Goal: Task Accomplishment & Management: Manage account settings

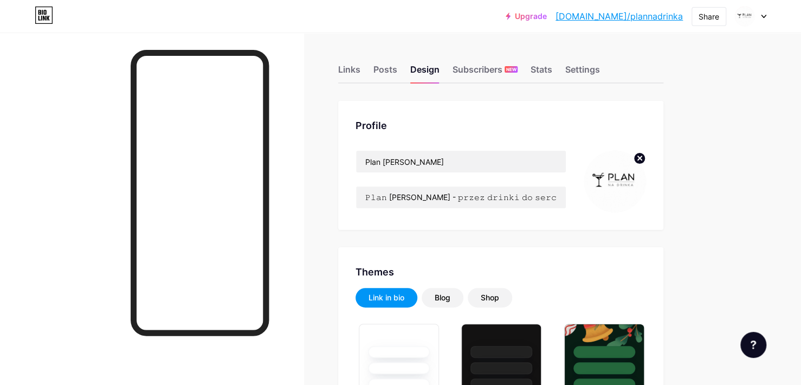
type input "#000000"
type input "#c3a68d"
type input "#ffffff"
click at [354, 69] on div "Links" at bounding box center [349, 73] width 22 height 20
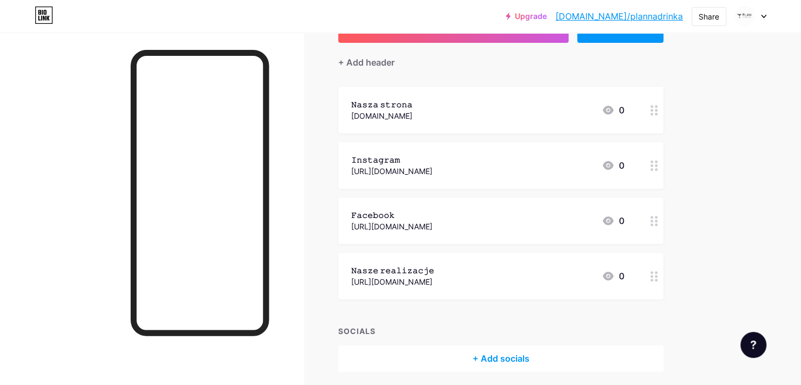
scroll to position [78, 0]
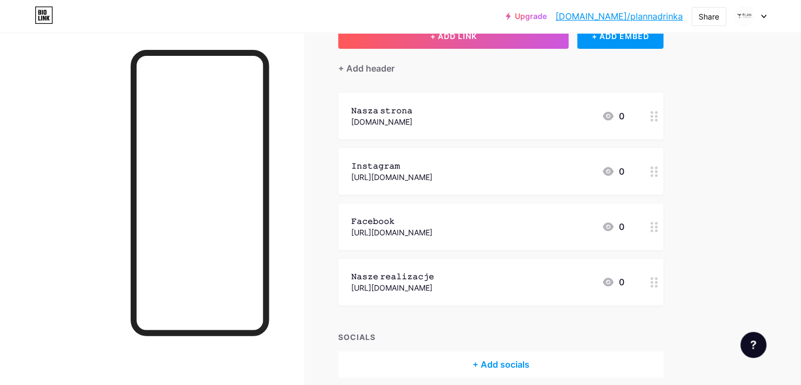
click at [654, 282] on icon at bounding box center [654, 282] width 8 height 10
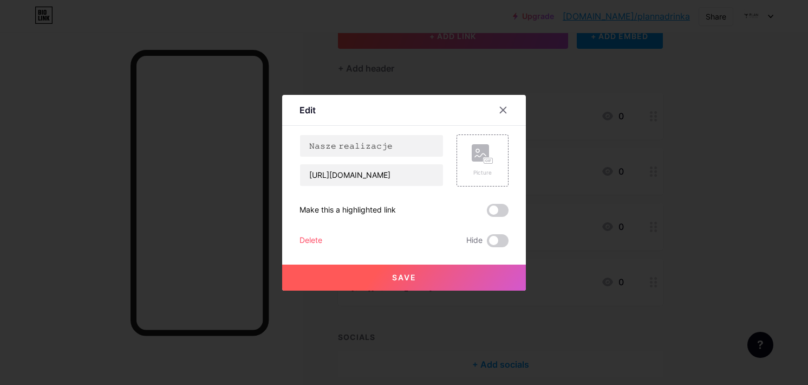
click at [309, 238] on div "Delete" at bounding box center [311, 240] width 23 height 13
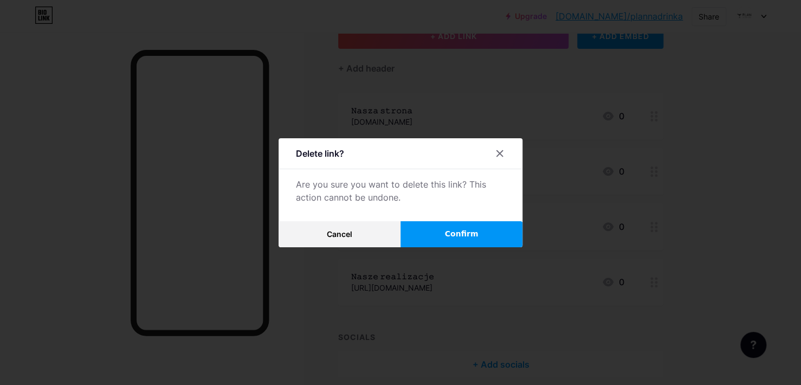
click at [455, 242] on button "Confirm" at bounding box center [461, 234] width 122 height 26
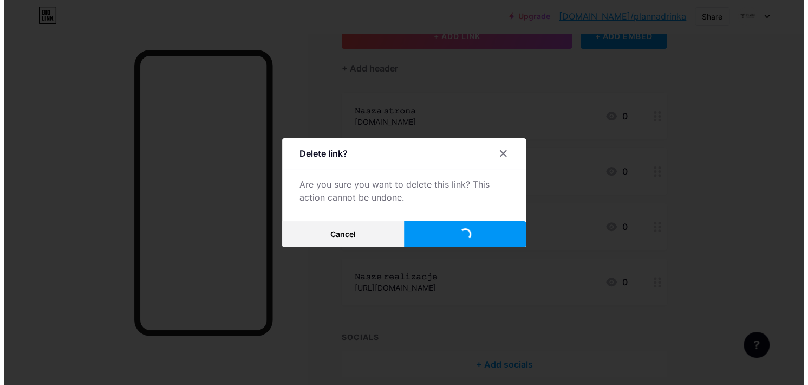
scroll to position [69, 0]
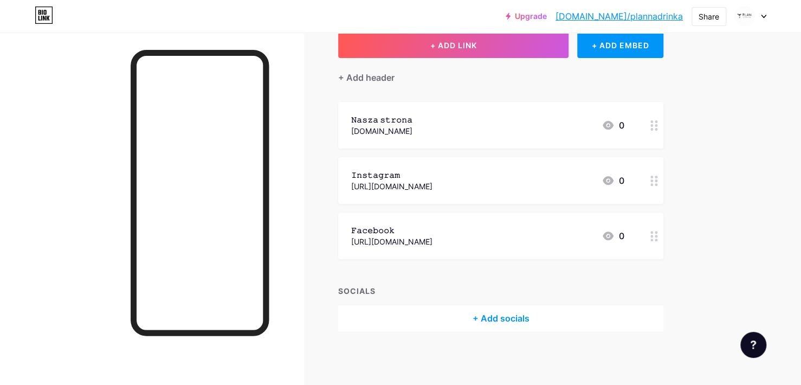
click at [496, 310] on div "+ Add socials" at bounding box center [500, 318] width 325 height 26
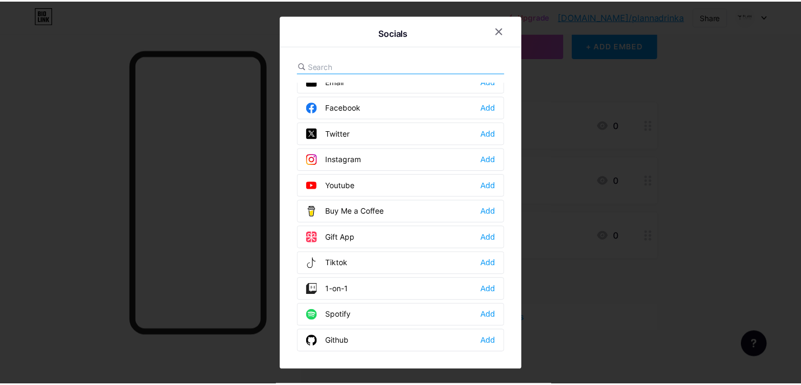
scroll to position [0, 0]
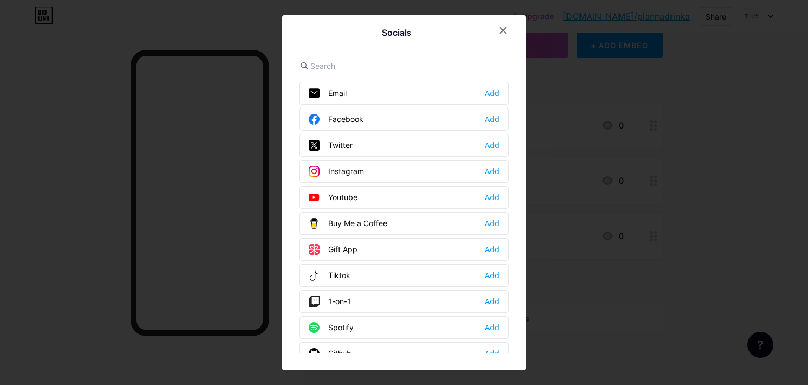
click at [415, 94] on div "Email Add" at bounding box center [404, 93] width 209 height 23
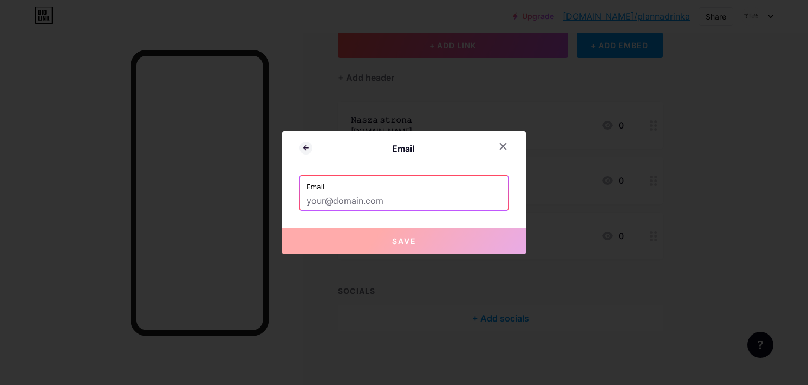
click at [399, 192] on input "text" at bounding box center [404, 201] width 195 height 18
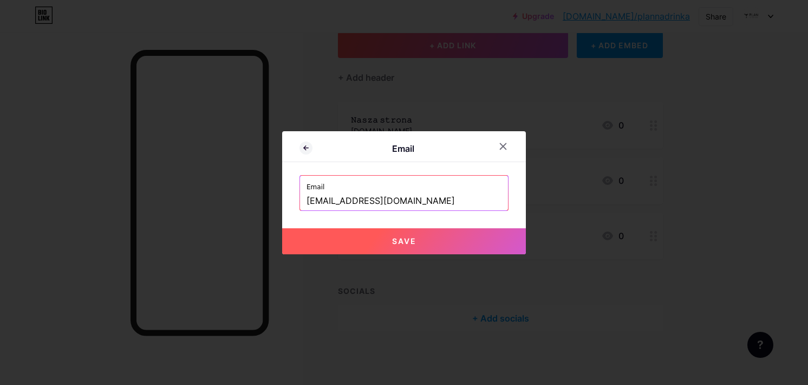
click at [401, 241] on span "Save" at bounding box center [404, 240] width 24 height 9
type input "mailto:[EMAIL_ADDRESS][DOMAIN_NAME]"
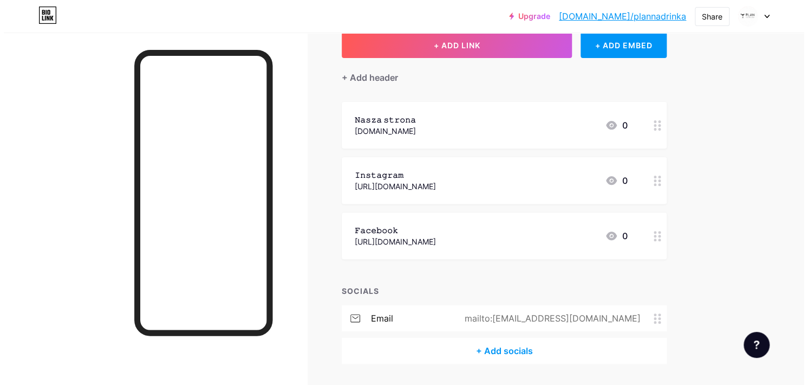
scroll to position [101, 0]
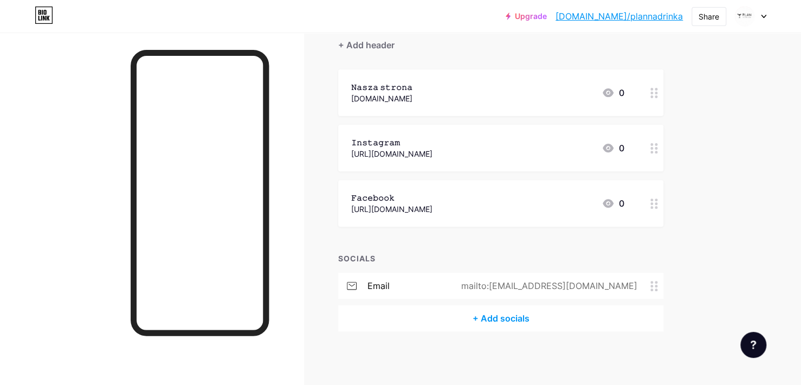
click at [487, 313] on div "+ Add socials" at bounding box center [500, 318] width 325 height 26
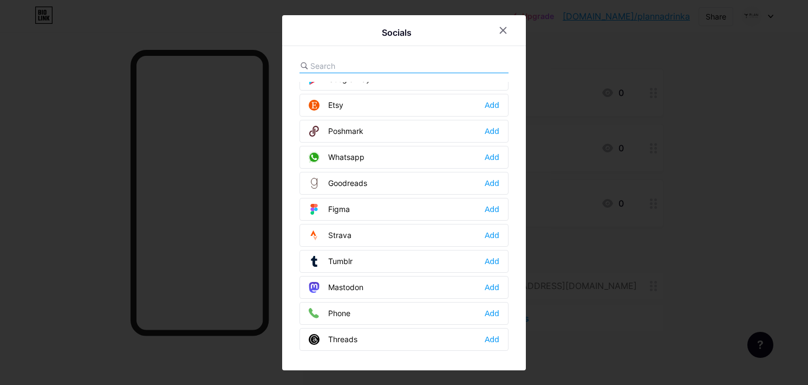
scroll to position [873, 0]
click at [405, 301] on div "Phone Add" at bounding box center [404, 312] width 209 height 23
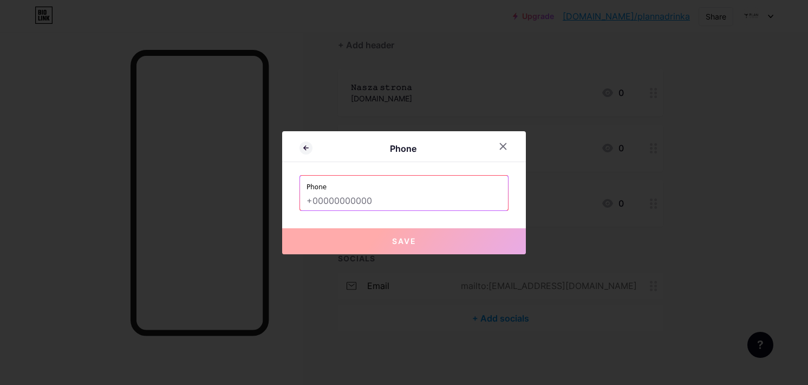
click at [436, 196] on input "text" at bounding box center [404, 201] width 195 height 18
paste input "503 543 586"
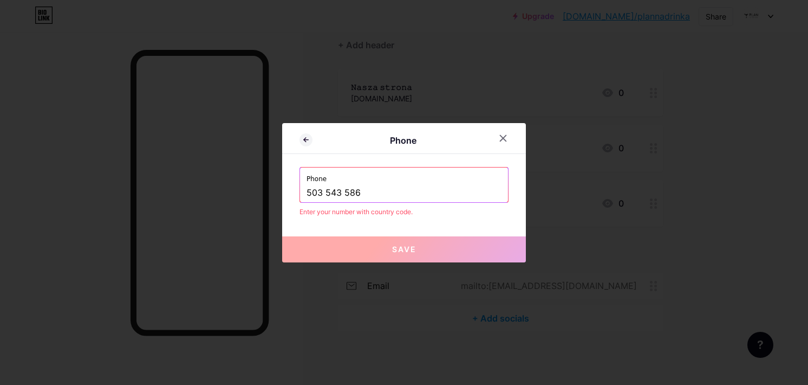
click at [302, 190] on div "Phone 503 543 586" at bounding box center [404, 184] width 208 height 35
click at [307, 193] on input "503 543 586" at bounding box center [404, 193] width 195 height 18
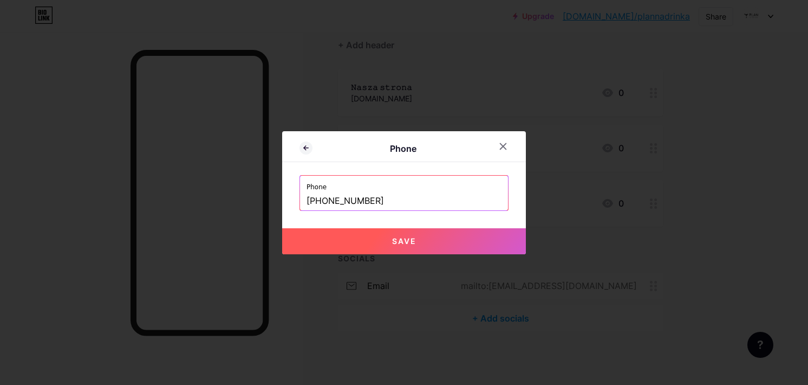
click at [387, 200] on input "+48 503 543 586" at bounding box center [404, 201] width 195 height 18
click at [382, 243] on button "Save" at bounding box center [404, 241] width 244 height 26
type input "tel:+48 503 543 586"
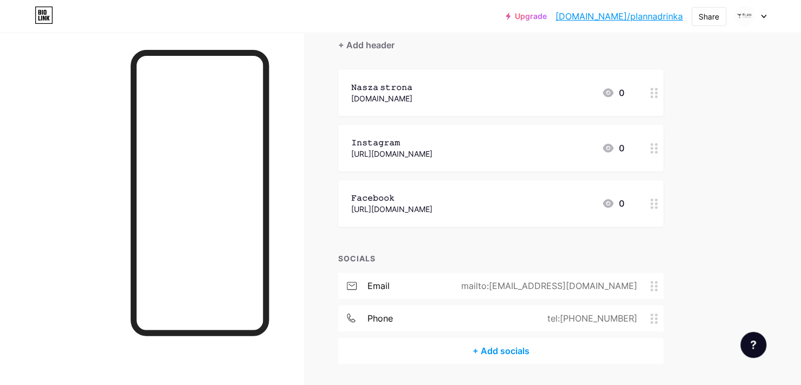
click at [484, 351] on div "+ Add socials" at bounding box center [500, 350] width 325 height 26
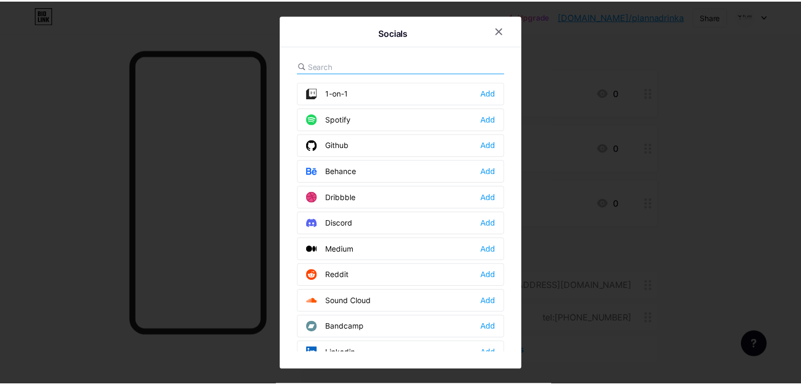
scroll to position [192, 0]
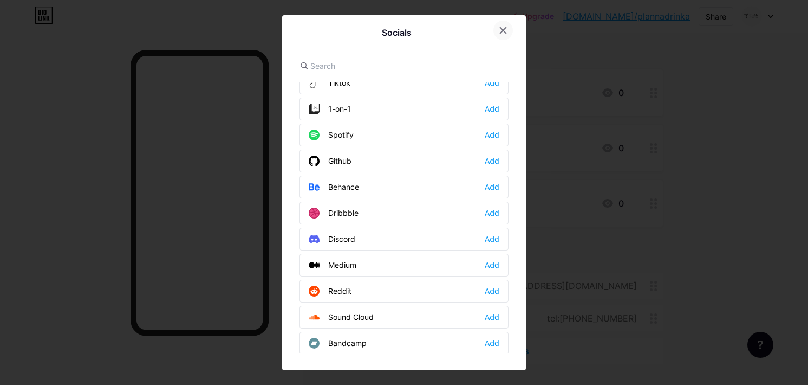
click at [499, 28] on icon at bounding box center [503, 30] width 9 height 9
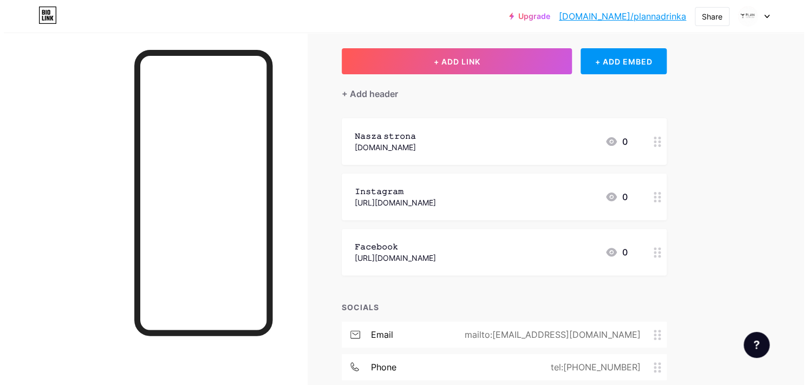
scroll to position [0, 0]
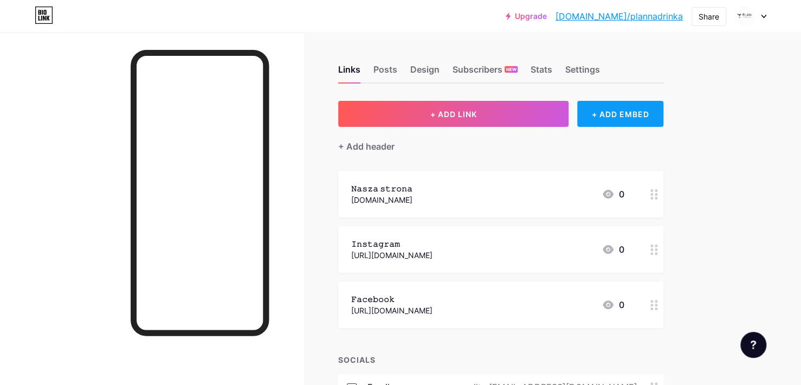
click at [622, 112] on div "+ ADD EMBED" at bounding box center [620, 114] width 86 height 26
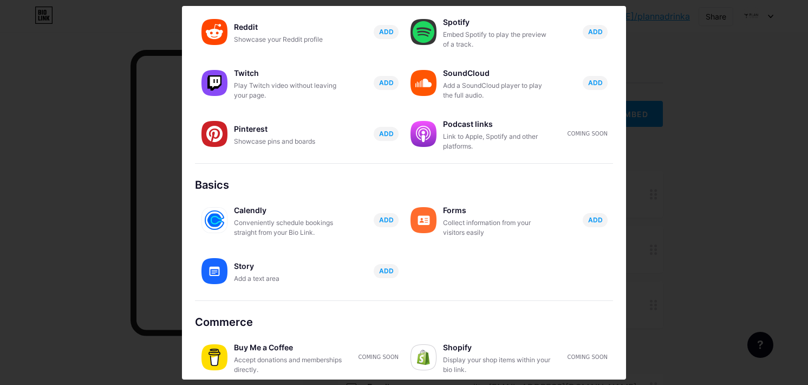
scroll to position [166, 0]
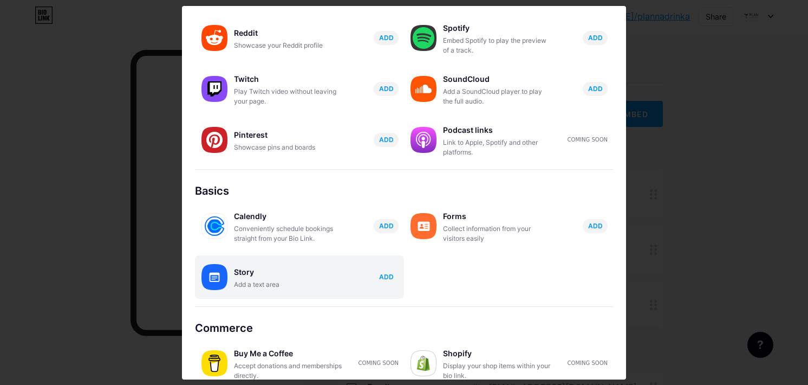
click at [379, 280] on span "ADD" at bounding box center [386, 276] width 15 height 9
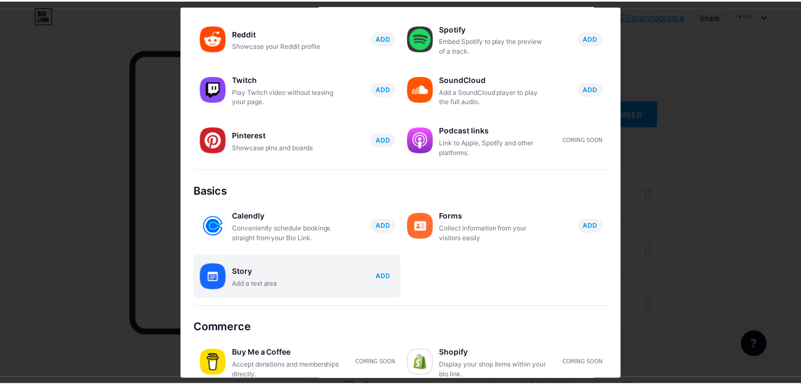
scroll to position [0, 0]
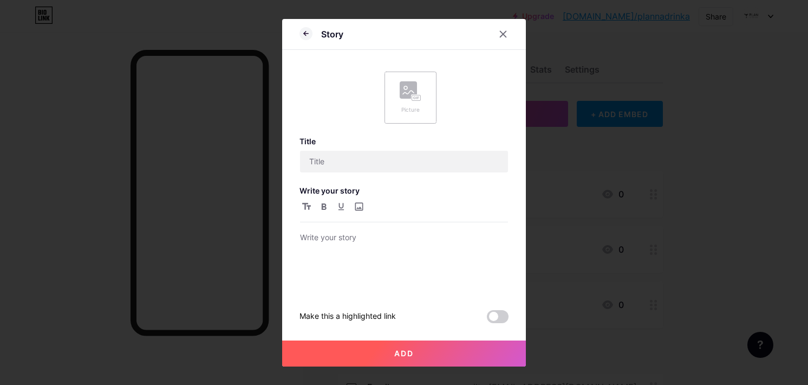
click at [404, 102] on div "Picture" at bounding box center [411, 97] width 22 height 33
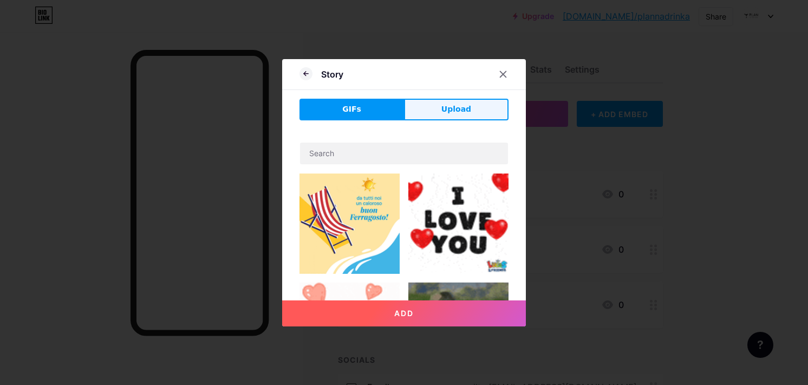
click at [434, 112] on button "Upload" at bounding box center [456, 110] width 105 height 22
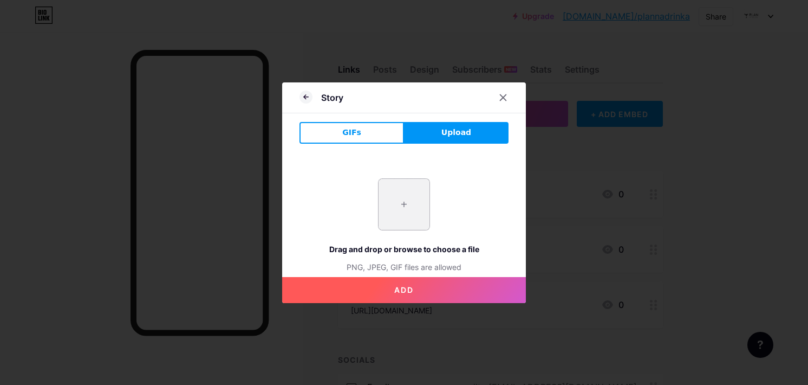
drag, startPoint x: 405, startPoint y: 183, endPoint x: 401, endPoint y: 190, distance: 8.5
click at [401, 190] on input "file" at bounding box center [404, 204] width 51 height 51
click at [403, 201] on input "file" at bounding box center [404, 204] width 51 height 51
type input "C:\fakepath\IMG_0158-2.jpg"
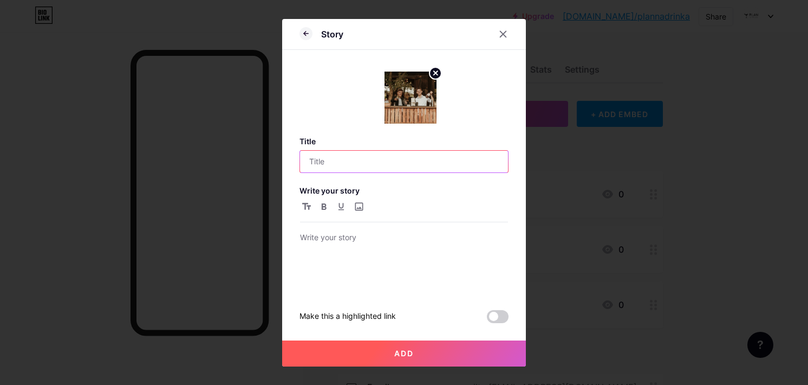
click at [386, 161] on input "text" at bounding box center [404, 162] width 208 height 22
click at [502, 40] on div at bounding box center [503, 34] width 20 height 20
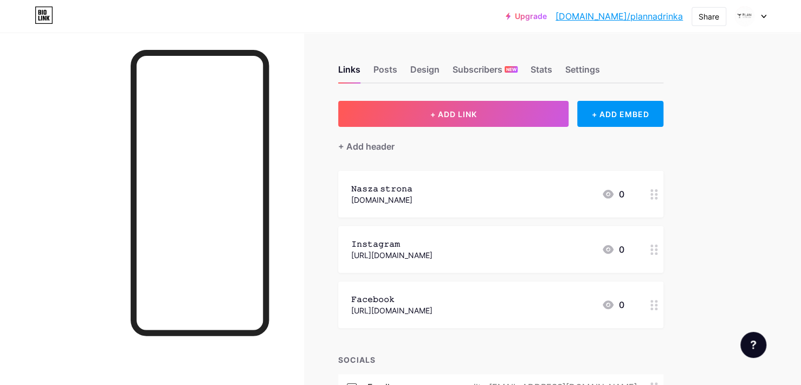
click at [399, 79] on div "Links Posts Design Subscribers NEW Stats Settings" at bounding box center [500, 65] width 325 height 38
click at [395, 79] on div "Posts" at bounding box center [385, 73] width 24 height 20
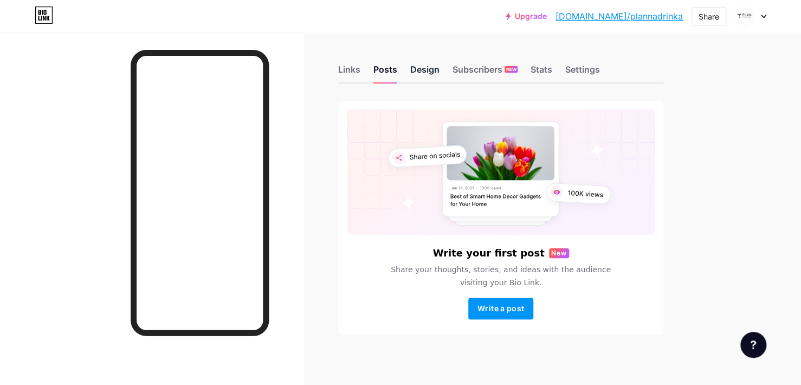
click at [414, 76] on div "Design" at bounding box center [424, 73] width 29 height 20
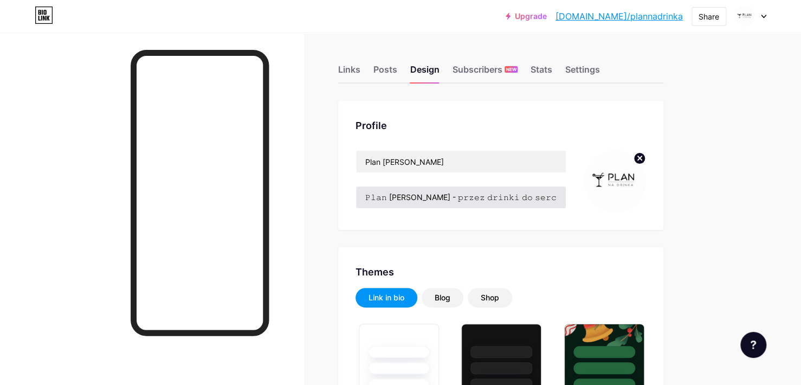
type input "#000000"
type input "#c3a68d"
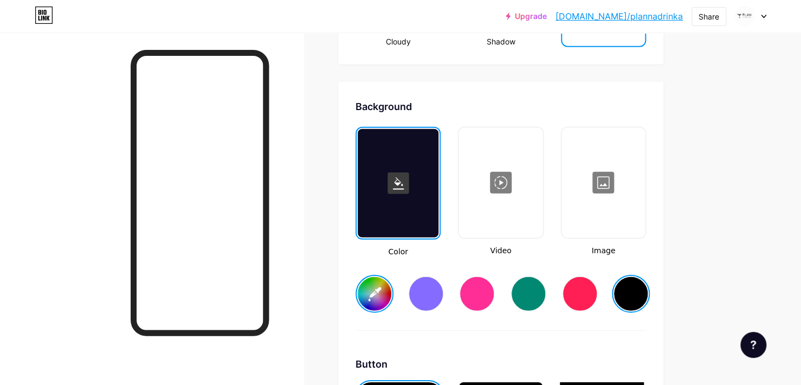
scroll to position [1401, 0]
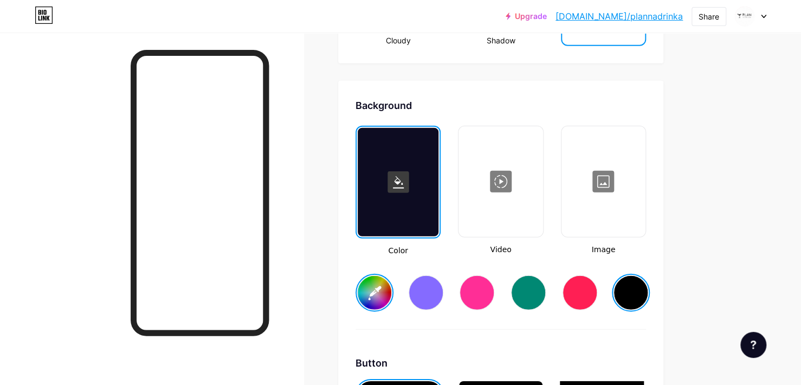
click at [594, 183] on div at bounding box center [603, 181] width 82 height 108
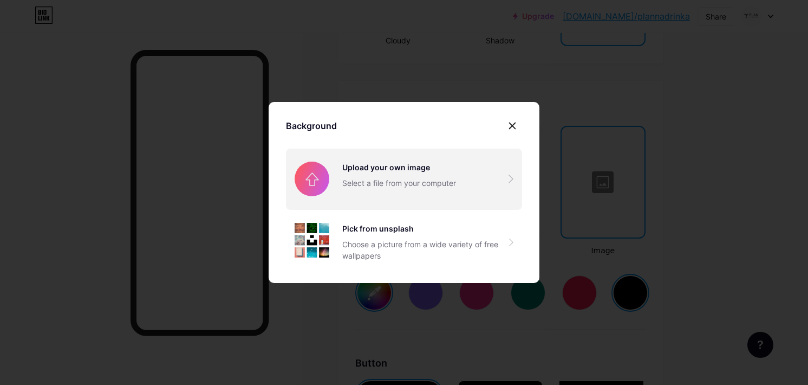
click at [399, 176] on input "file" at bounding box center [404, 178] width 236 height 61
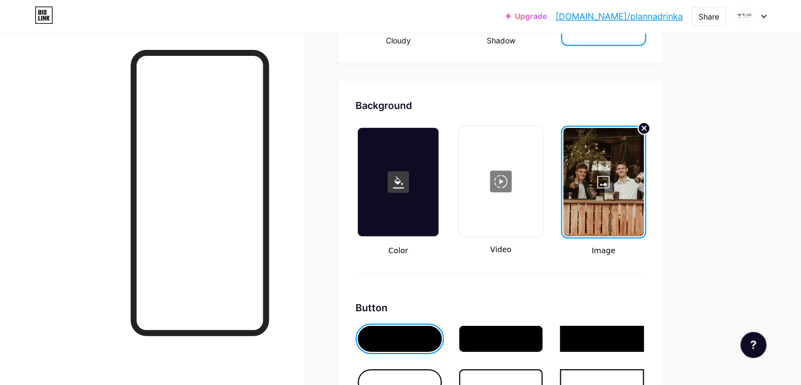
click at [620, 188] on div at bounding box center [603, 182] width 81 height 108
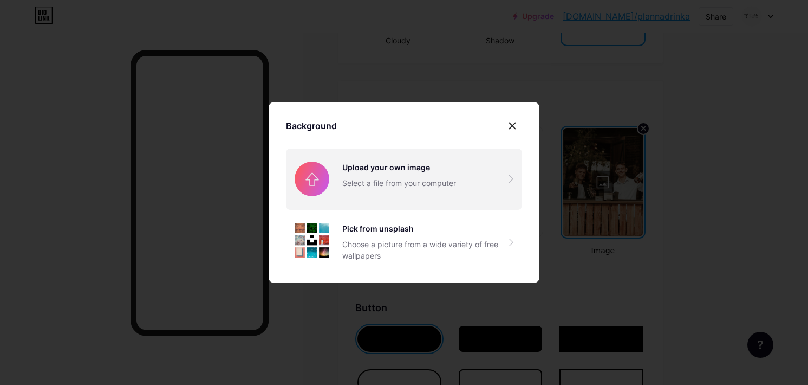
click at [409, 186] on input "file" at bounding box center [404, 178] width 236 height 61
click at [462, 196] on input "file" at bounding box center [404, 178] width 236 height 61
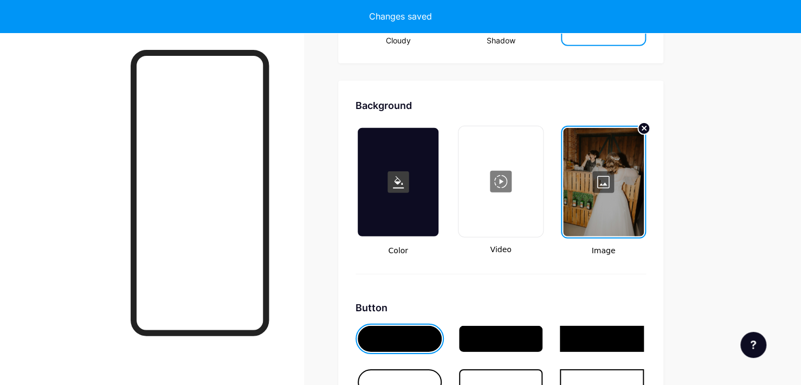
type input "#ffffff"
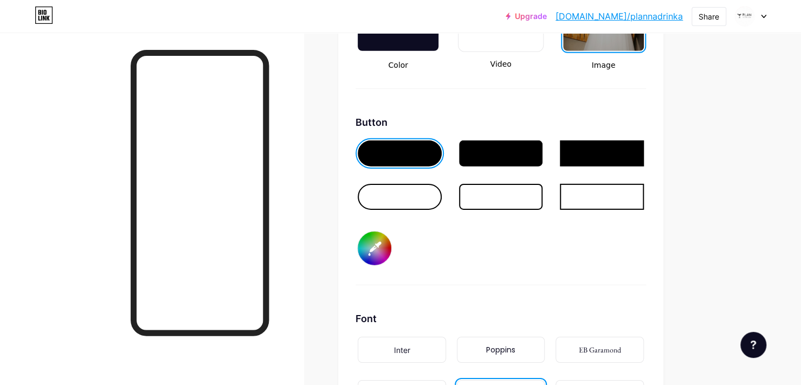
scroll to position [1588, 0]
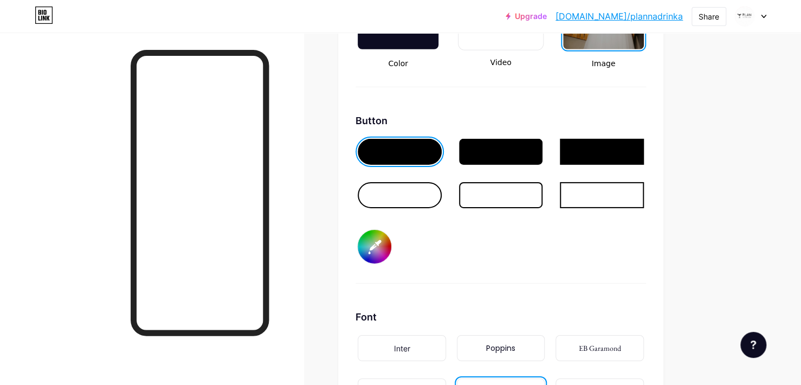
click at [380, 235] on input "#c3a68d" at bounding box center [375, 247] width 34 height 34
type input "#c1a48a"
type input "#ffffff"
type input "#c2a489"
type input "#ffffff"
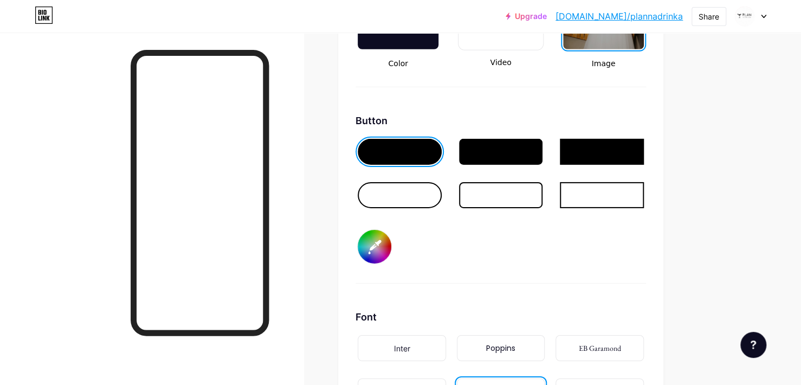
type input "#c1a48a"
type input "#ffffff"
type input "#c2a489"
type input "#ffffff"
type input "#c3a488"
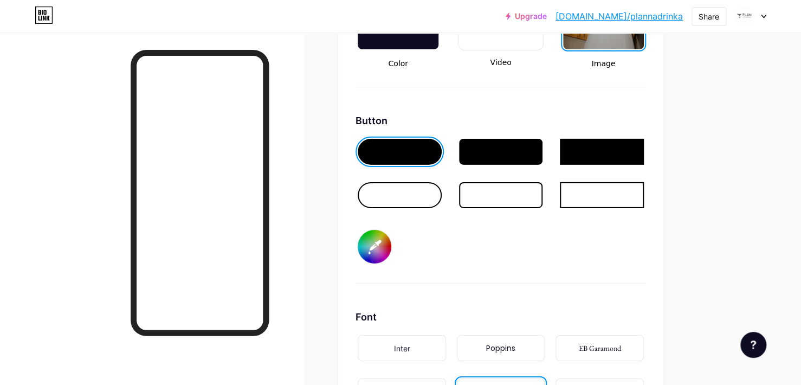
type input "#ffffff"
type input "#c4a487"
type input "#ffffff"
type input "#c5a487"
type input "#ffffff"
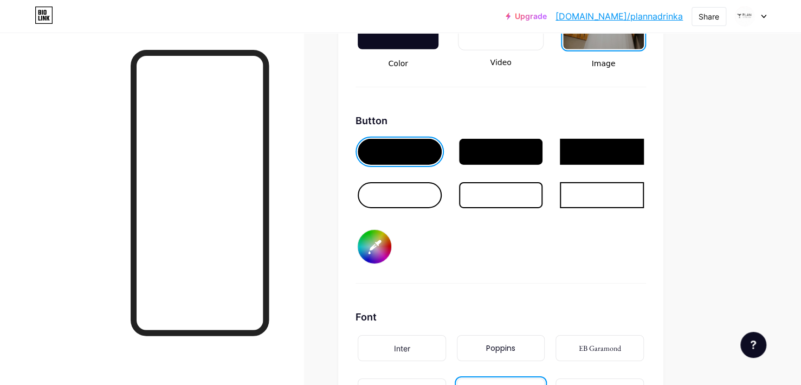
type input "#c3a183"
type input "#ffffff"
type input "#c6a486"
type input "#ffffff"
type input "#c7a485"
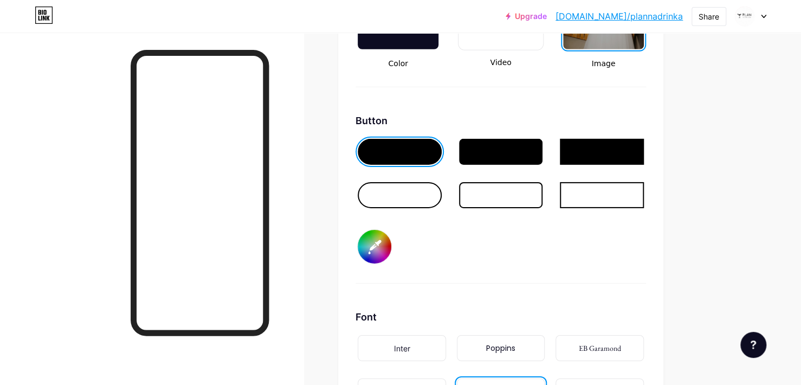
type input "#ffffff"
type input "#c8a384"
type input "#ffffff"
type input "#c9a383"
type input "#ffffff"
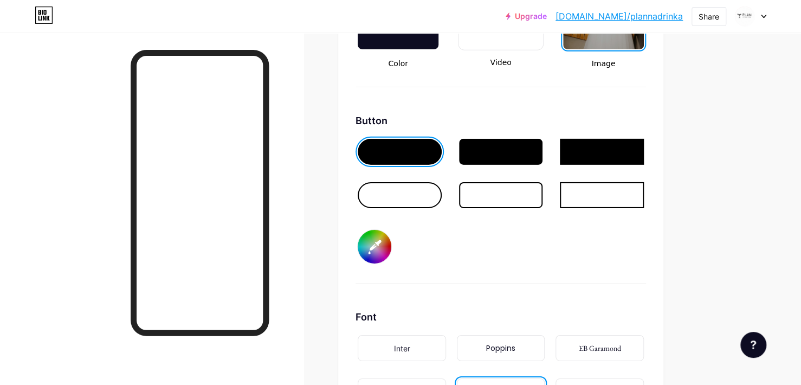
type input "#c8a17e"
type input "#ffffff"
type input "#c9a17e"
type input "#ffffff"
type input "#c79e7a"
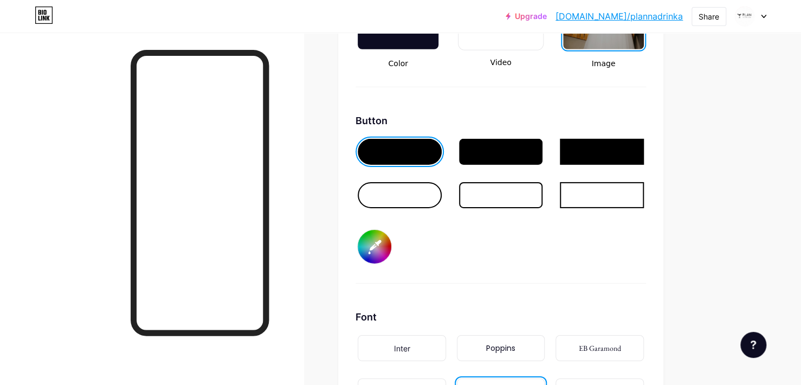
type input "#ffffff"
type input "#c89e79"
type input "#ffffff"
type input "#c89b74"
type input "#ffffff"
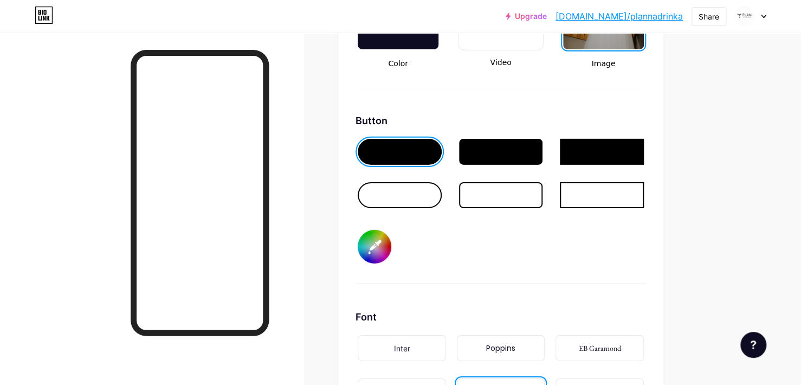
type input "#c99b73"
type input "#ffffff"
type input "#ca9b72"
type input "#ffffff"
type input "#cb9b72"
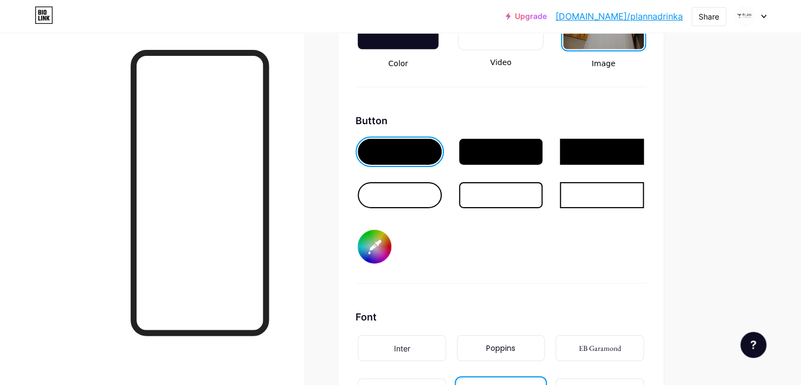
type input "#ffffff"
type input "#c9996e"
type input "#ffffff"
type input "#ca986d"
type input "#ffffff"
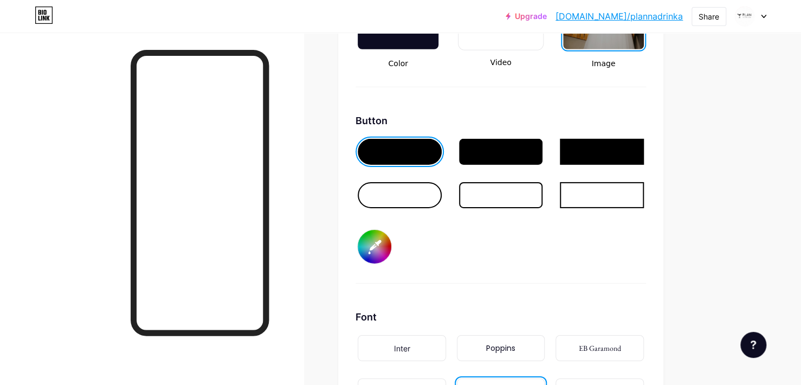
type input "#ca9668"
type input "#ffffff"
type input "#cc9666"
type input "#ffffff"
type input "#cc9361"
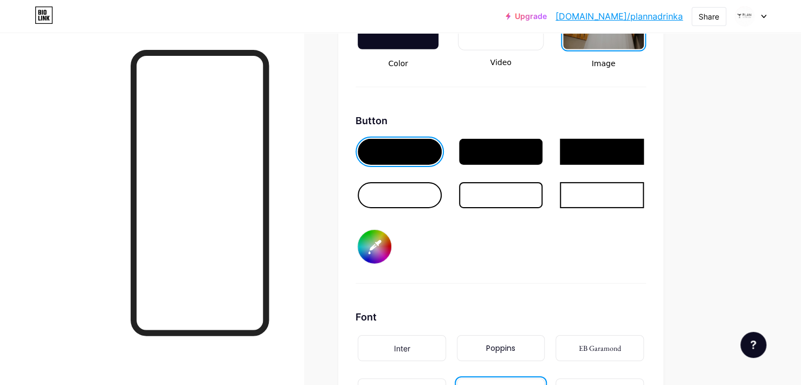
type input "#ffffff"
type input "#ce9564"
type input "#ffffff"
type input "#ce935f"
type input "#ffffff"
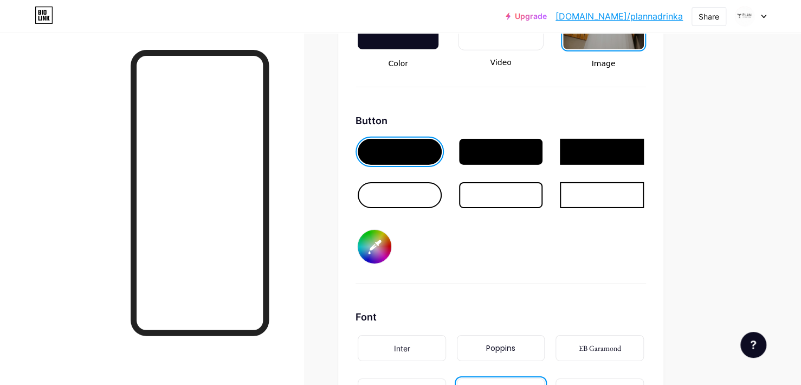
type input "#d0935d"
type input "#ffffff"
type input "#d09058"
type input "#ffffff"
type input "#d08d53"
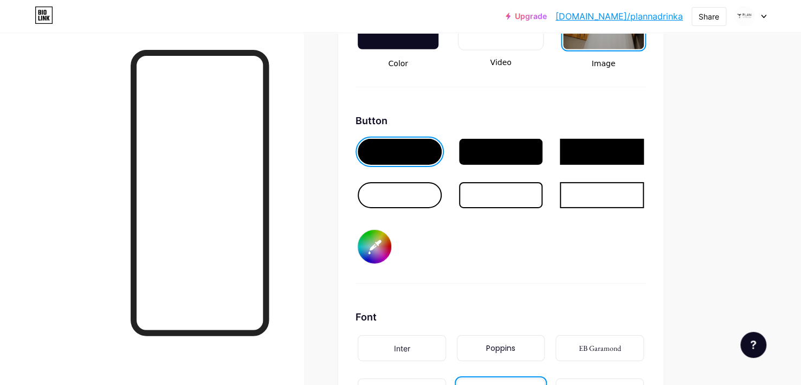
type input "#ffffff"
type input "#d08a4e"
type input "#ffffff"
type input "#d08849"
type input "#ffffff"
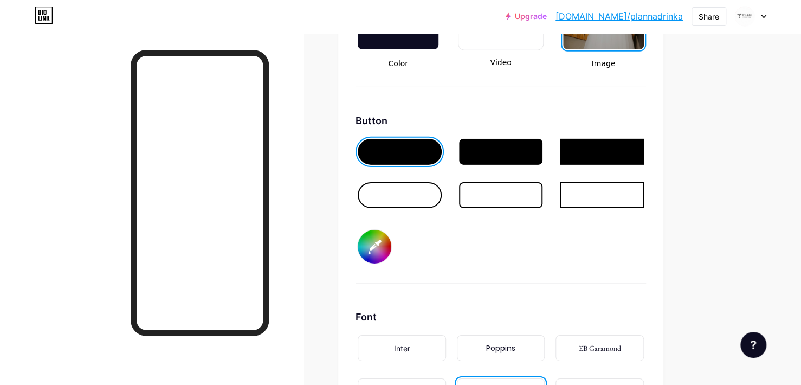
type input "#d08543"
type input "#ffffff"
type input "#d0823e"
type input "#ffffff"
type input "#ce803b"
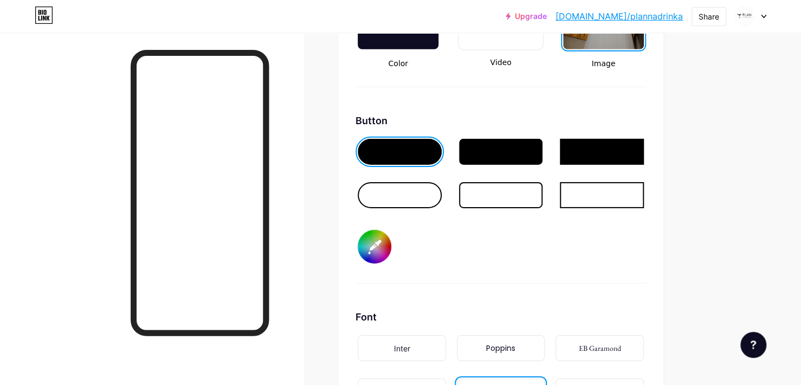
type input "#ffffff"
type input "#ce7d36"
type input "#ffffff"
type input "#cd7a32"
type input "#ffffff"
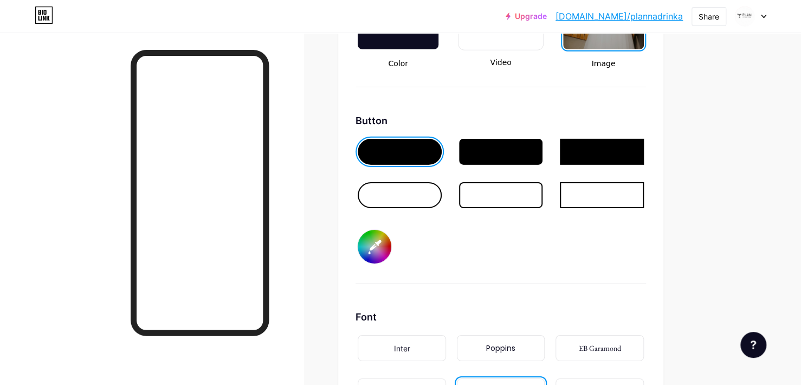
type input "#c9752c"
type input "#ffffff"
type input "#cb752a"
type input "#ffffff"
type input "#c67024"
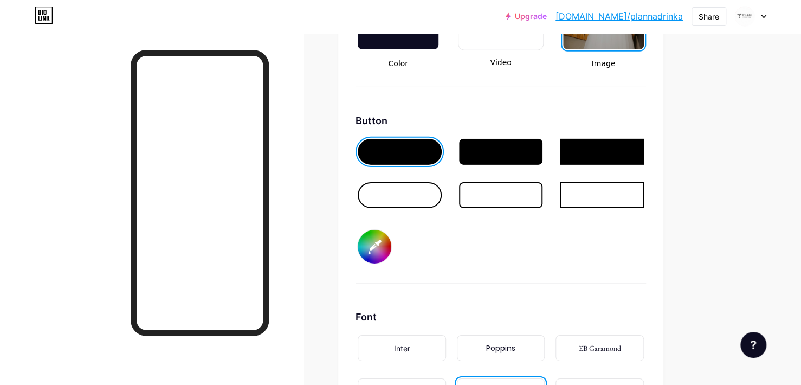
type input "#ffffff"
type input "#c77023"
type input "#ffffff"
type input "#c56d20"
type input "#ffffff"
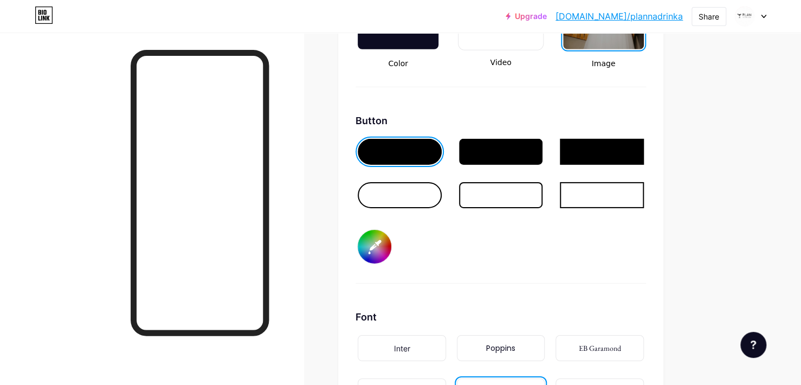
type input "#c76d1f"
type input "#ffffff"
type input "#c86d1e"
type input "#ffffff"
type input "#c56b1b"
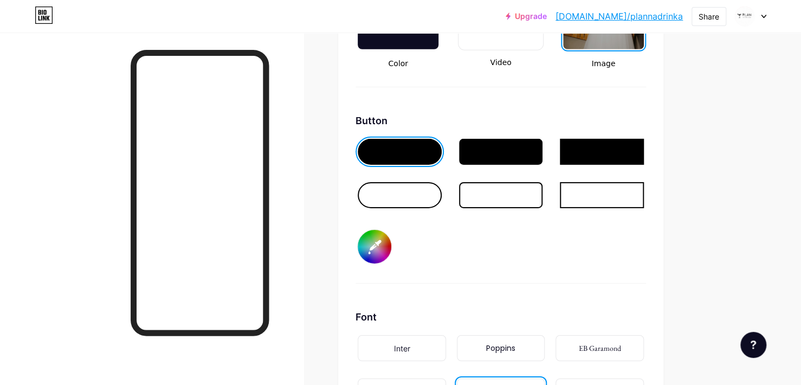
type input "#ffffff"
type input "#c26819"
type input "#ffffff"
type input "#c16515"
type input "#ffffff"
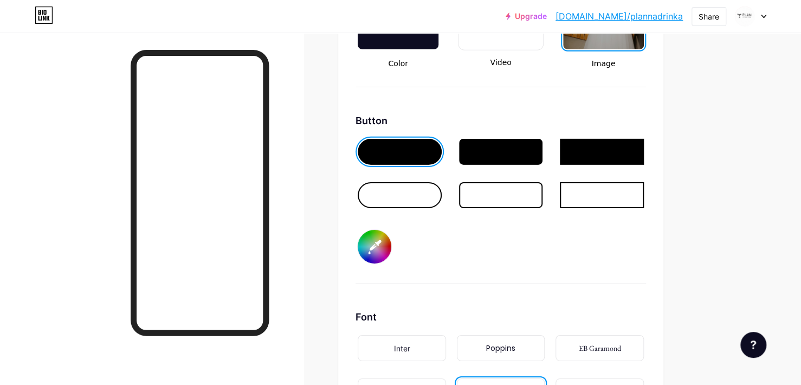
type input "#ba6012"
type input "#ffffff"
type input "#b55b0d"
type input "#ffffff"
type input "#ae560a"
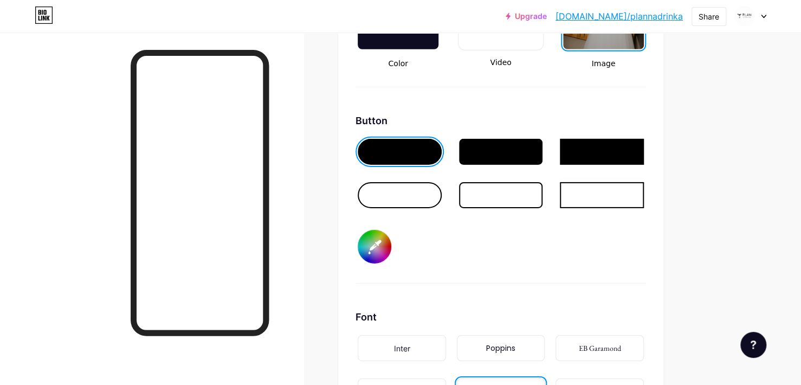
type input "#ffffff"
type input "#ab5407"
type input "#ffffff"
type input "#9b4a03"
type input "#ffffff"
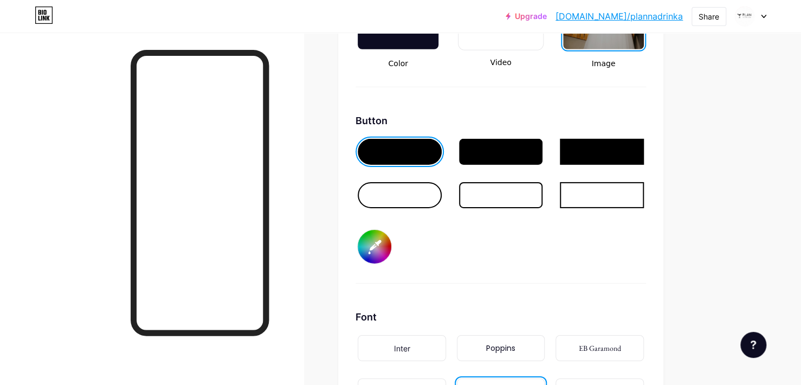
type input "#934501"
type input "#ffffff"
type input "#8a4000"
type input "#ffffff"
type input "#853e00"
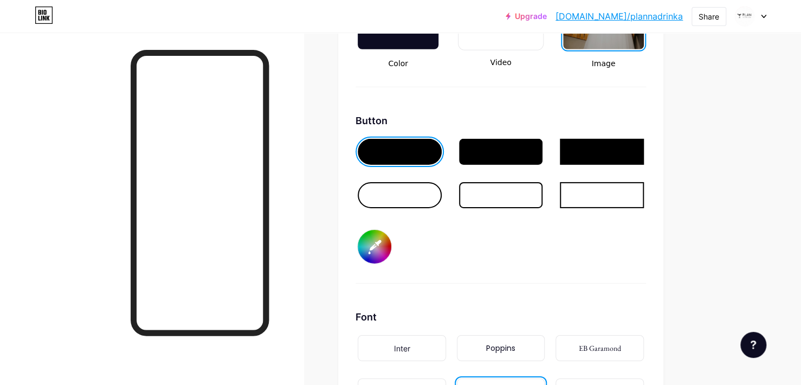
type input "#ffffff"
type input "#7a3900"
type input "#ffffff"
type input "#703400"
type input "#ffffff"
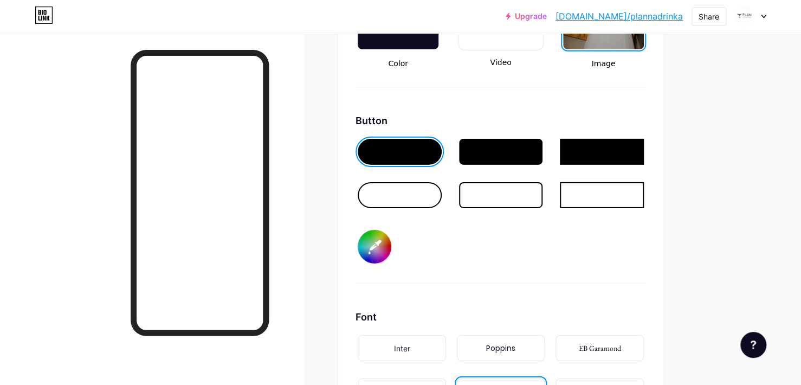
type input "#663000"
type input "#ffffff"
type input "#612d00"
type input "#ffffff"
type input "#572800"
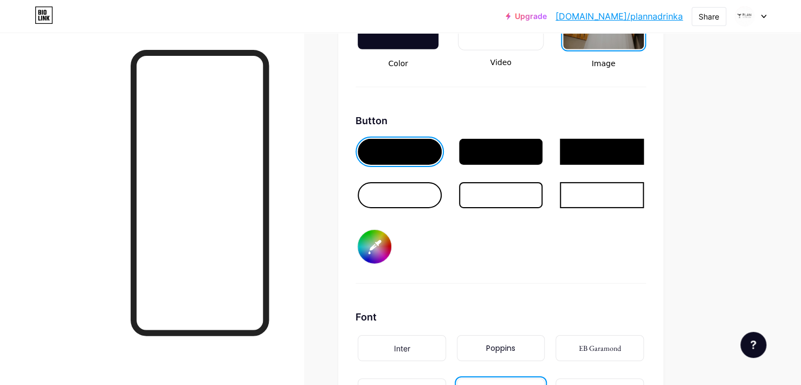
type input "#ffffff"
type input "#522600"
type input "#ffffff"
type input "#512601"
type input "#ffffff"
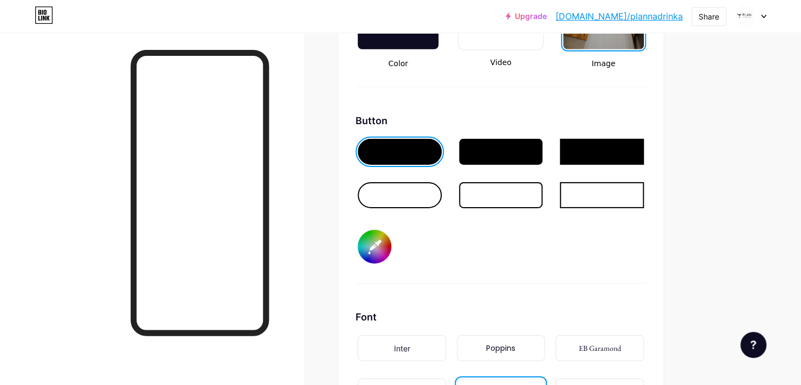
type input "#4b2401"
type input "#ffffff"
type input "#452102"
type input "#ffffff"
type input "#3b1d02"
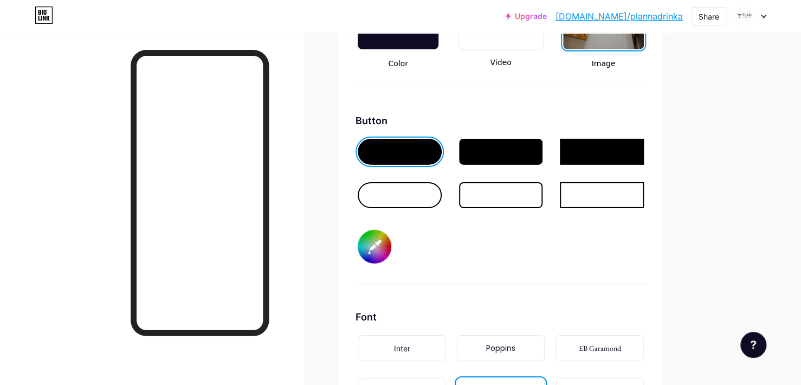
type input "#ffffff"
type input "#301803"
type input "#ffffff"
type input "#2b1603"
type input "#ffffff"
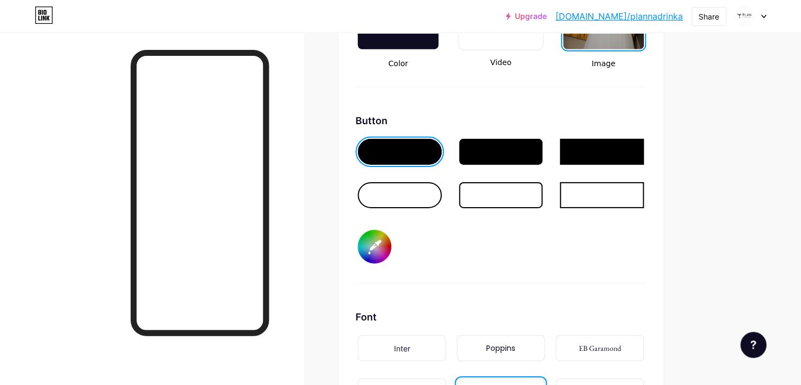
type input "#211103"
type input "#ffffff"
type input "#170c03"
type input "#ffffff"
type input "#0d0702"
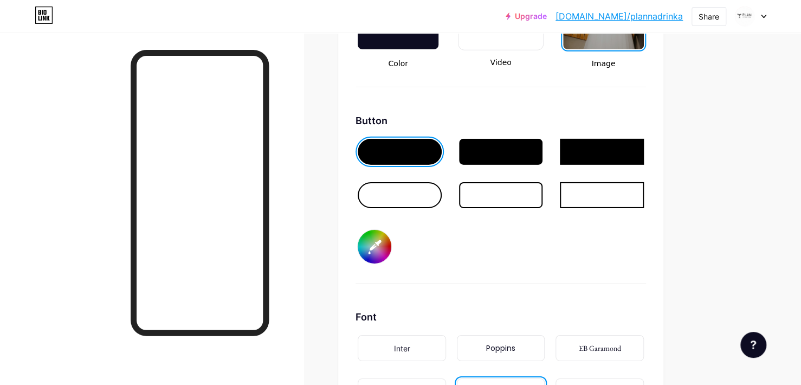
type input "#ffffff"
type input "#040201"
type input "#ffffff"
type input "#030202"
type input "#ffffff"
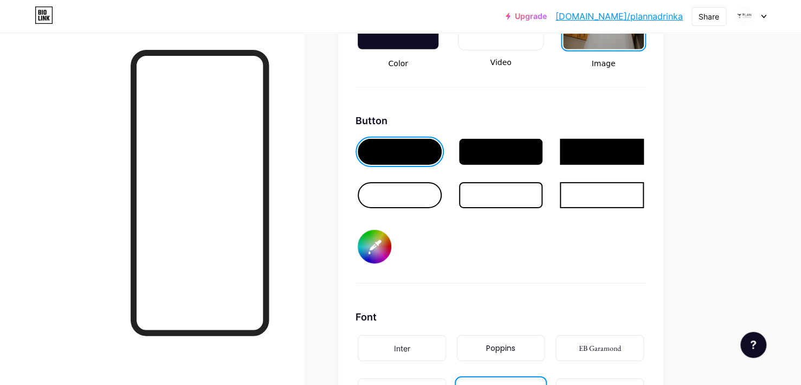
type input "#000000"
type input "#ffffff"
type input "#030202"
type input "#ffffff"
type input "#070503"
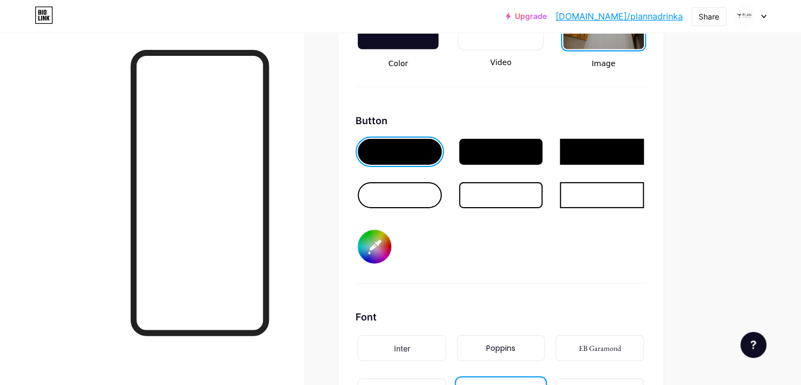
type input "#ffffff"
type input "#0a0705"
type input "#ffffff"
type input "#0b0705"
type input "#ffffff"
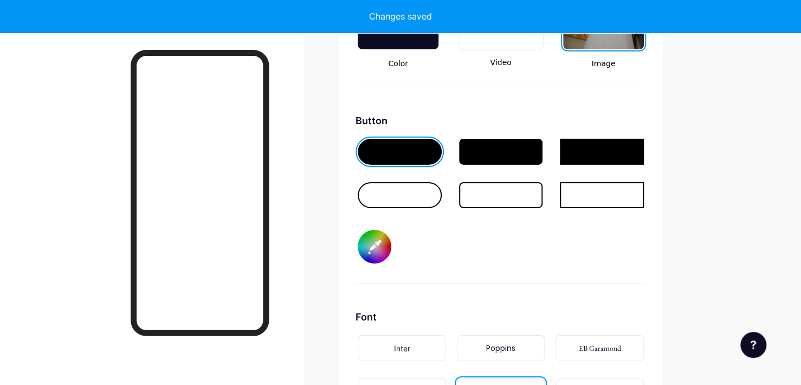
type input "#0e0a06"
type input "#ffffff"
type input "#0e0a07"
type input "#ffffff"
type input "#110c08"
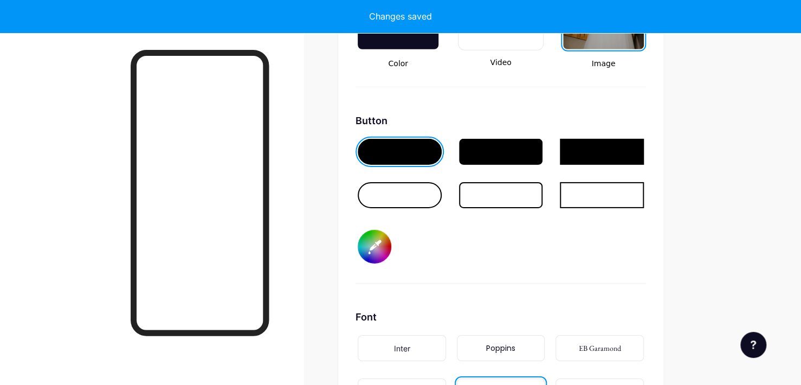
type input "#ffffff"
type input "#140f0b"
type input "#ffffff"
type input "#150f0a"
type input "#ffffff"
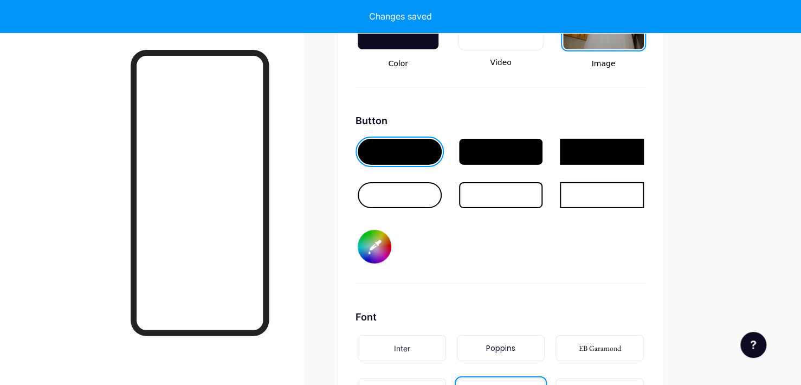
type input "#18110c"
type input "#ffffff"
type input "#1c140d"
type input "#ffffff"
type input "#1e1610"
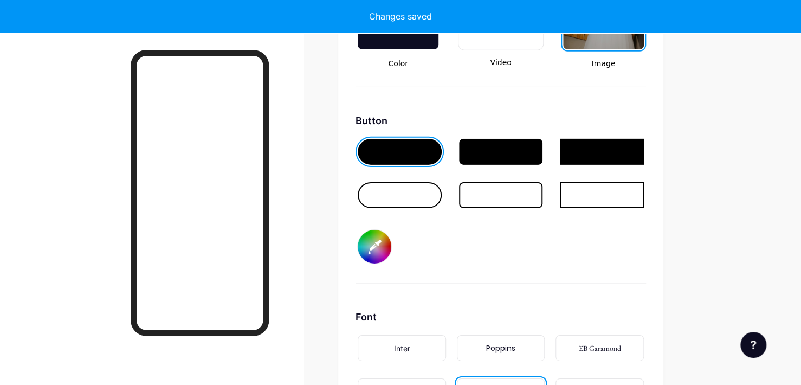
type input "#ffffff"
type input "#251b13"
type input "#ffffff"
type input "#32251b"
type input "#ffffff"
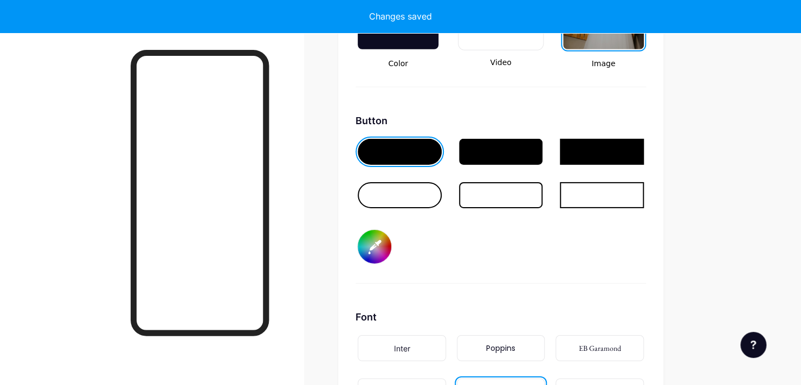
type input "#35281d"
type input "#ffffff"
type input "#3e3023"
type input "#ffffff"
type input "#453527"
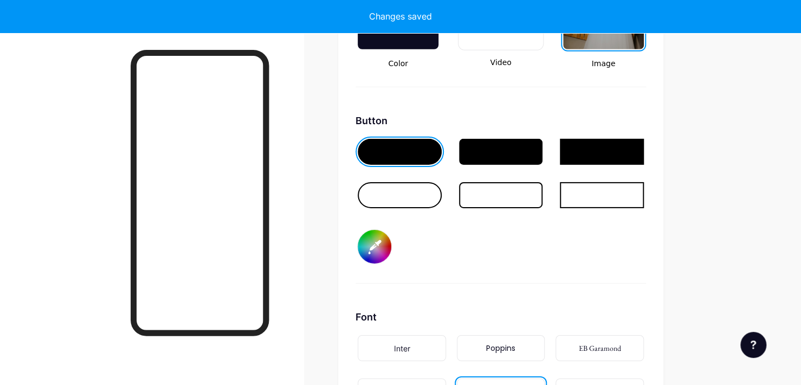
type input "#ffffff"
type input "#47372a"
type input "#ffffff"
type input "#4a3a2b"
type input "#ffffff"
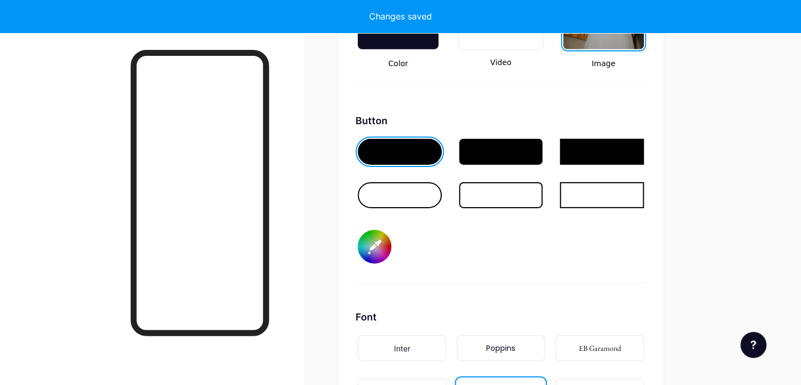
type input "#4d3c2d"
type input "#ffffff"
type input "#503f30"
type input "#ffffff"
type input "#4f3f30"
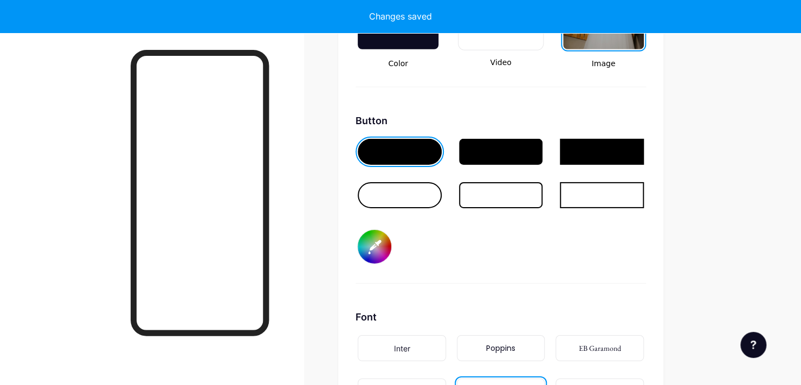
type input "#ffffff"
type input "#534132"
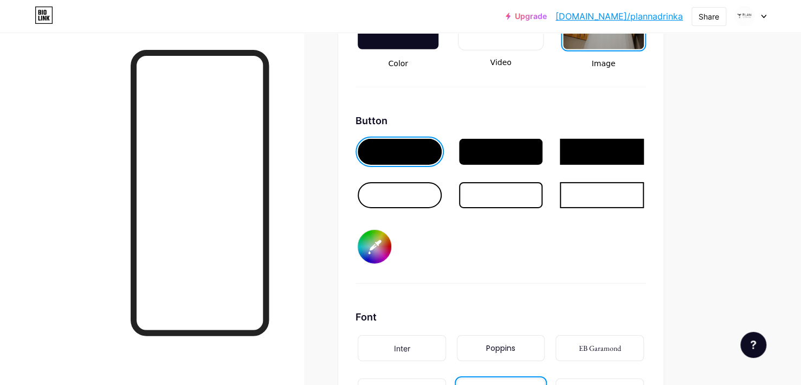
click at [442, 261] on div "Button #8c623b" at bounding box center [500, 198] width 290 height 170
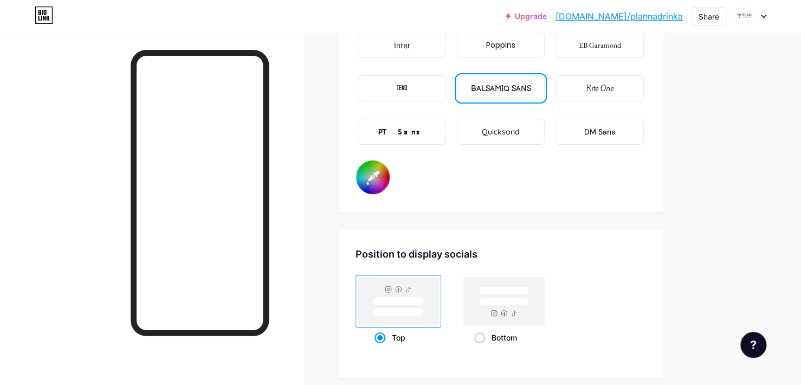
scroll to position [1892, 0]
click at [506, 297] on rect at bounding box center [504, 300] width 50 height 8
click at [481, 346] on input "Bottom" at bounding box center [477, 349] width 7 height 7
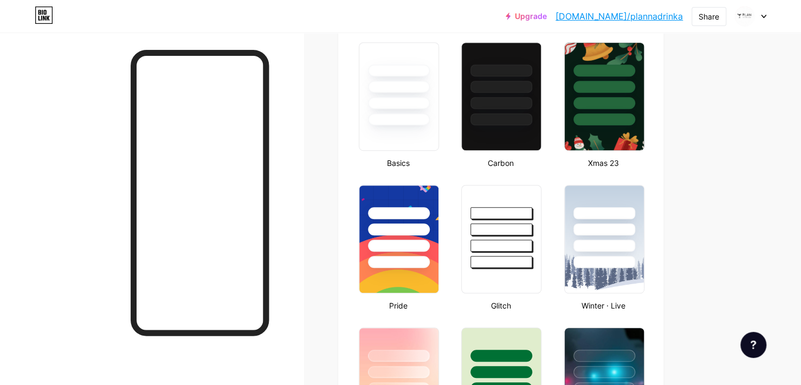
scroll to position [0, 0]
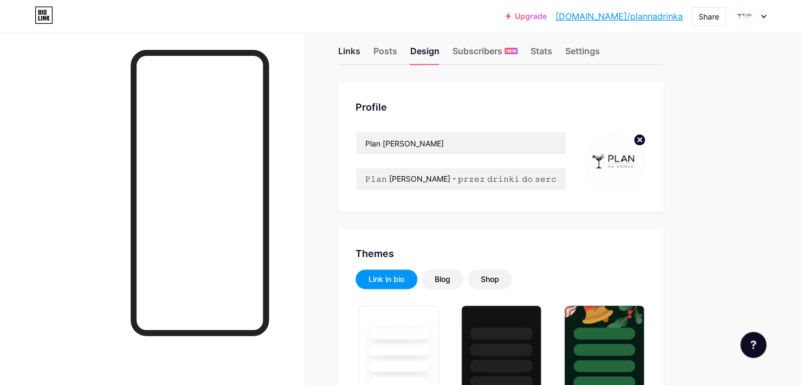
click at [354, 63] on div "Links" at bounding box center [349, 54] width 22 height 20
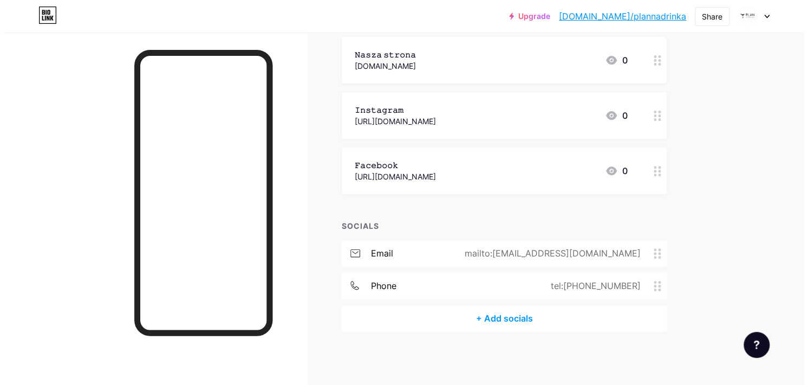
scroll to position [133, 0]
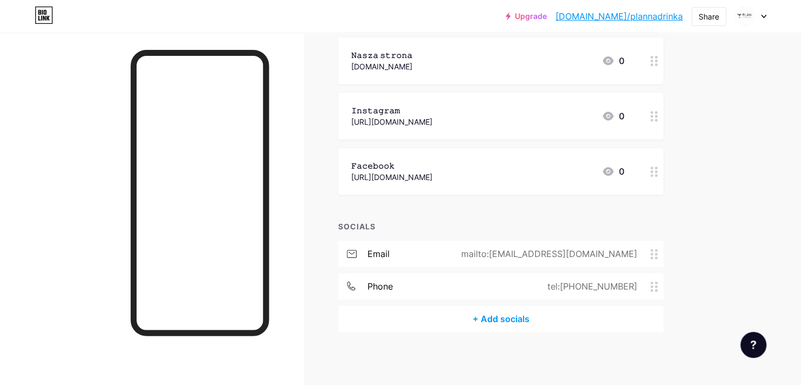
click at [498, 319] on div "+ Add socials" at bounding box center [500, 319] width 325 height 26
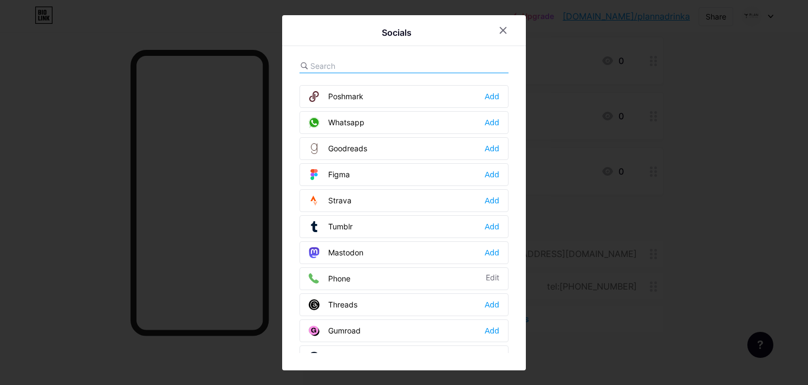
scroll to position [966, 0]
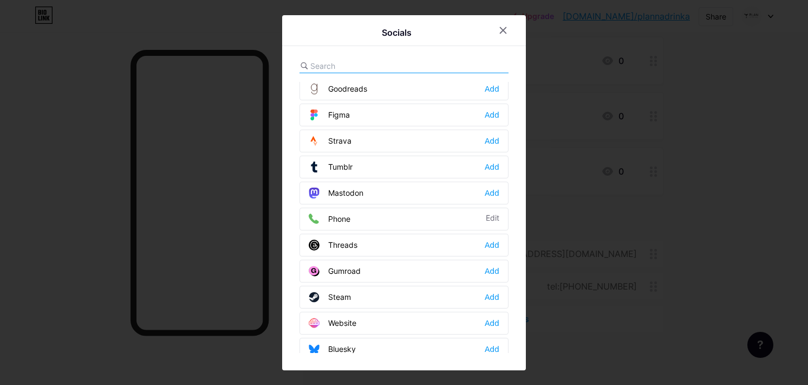
click at [425, 59] on div at bounding box center [404, 66] width 209 height 14
click at [414, 67] on div at bounding box center [404, 66] width 209 height 14
click at [321, 66] on input "text" at bounding box center [370, 65] width 120 height 11
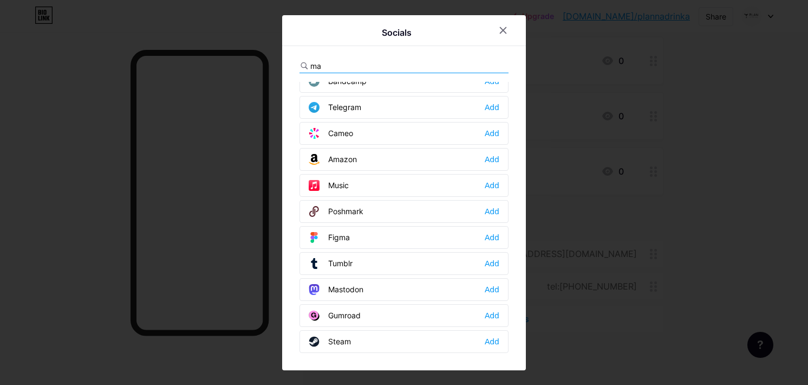
scroll to position [0, 0]
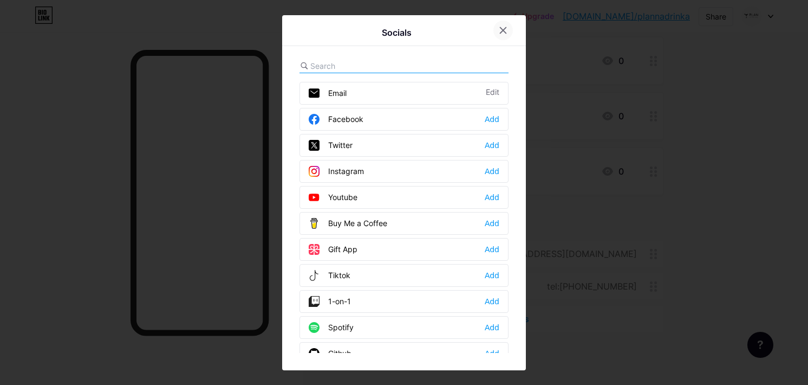
click at [499, 29] on icon at bounding box center [503, 30] width 9 height 9
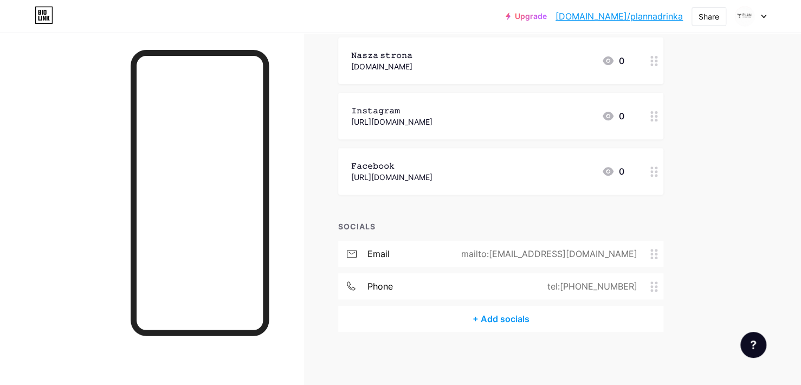
click at [508, 323] on div "+ Add socials" at bounding box center [500, 319] width 325 height 26
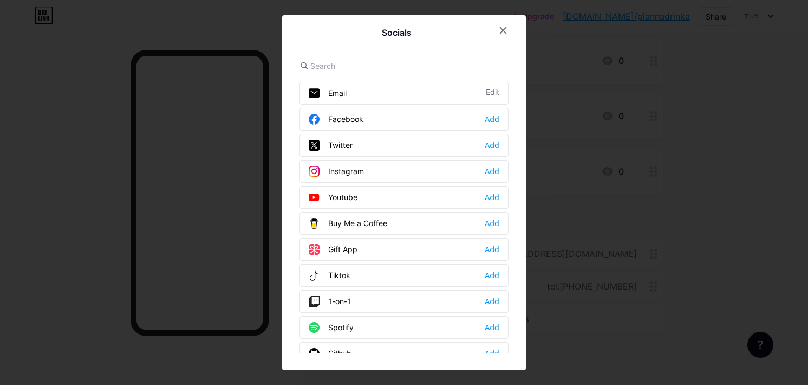
click at [407, 66] on input "text" at bounding box center [370, 65] width 120 height 11
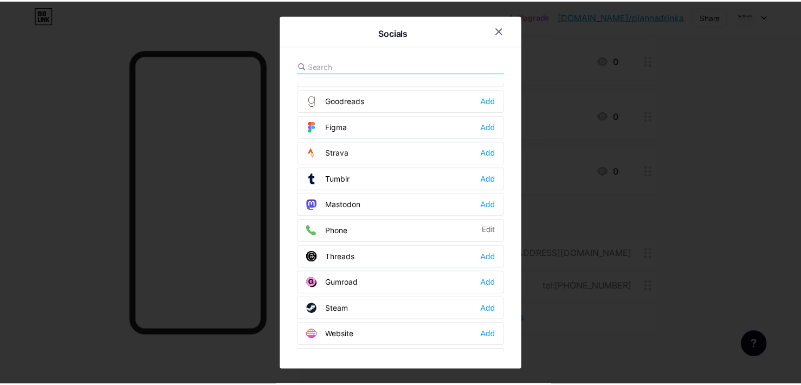
scroll to position [966, 0]
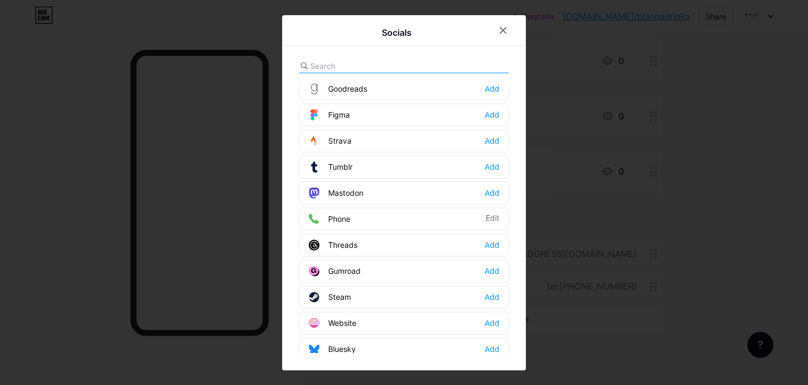
click at [667, 223] on div at bounding box center [404, 192] width 808 height 385
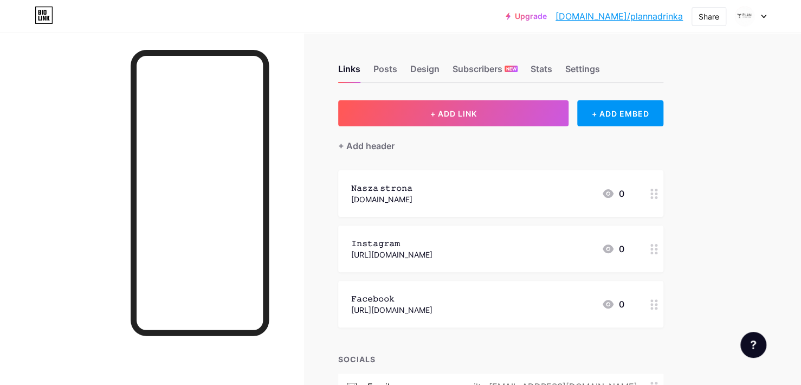
scroll to position [0, 0]
click at [571, 72] on div "Settings" at bounding box center [582, 73] width 35 height 20
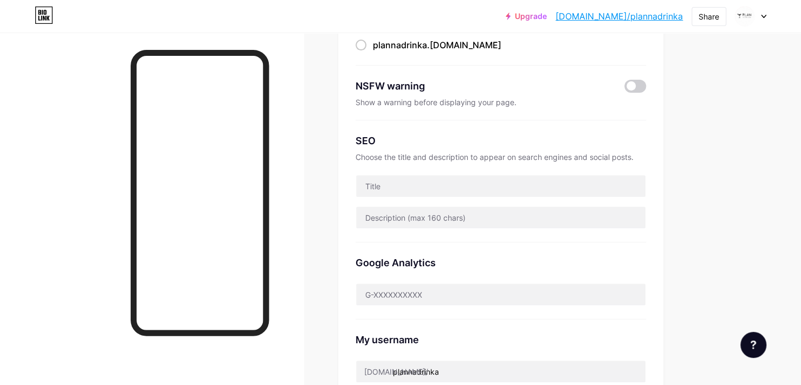
scroll to position [139, 0]
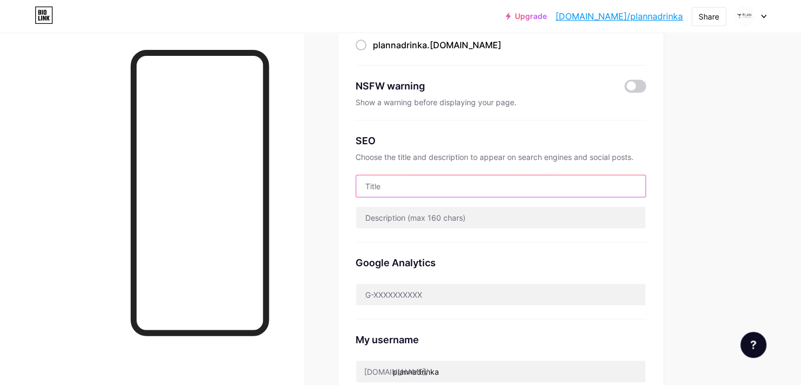
click at [501, 177] on input "text" at bounding box center [500, 186] width 289 height 22
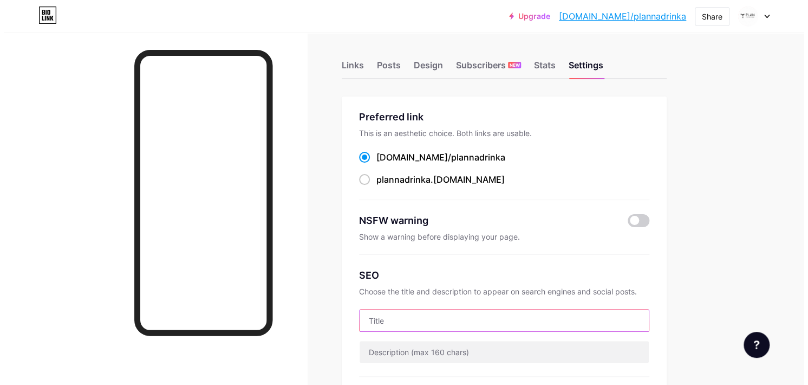
scroll to position [0, 0]
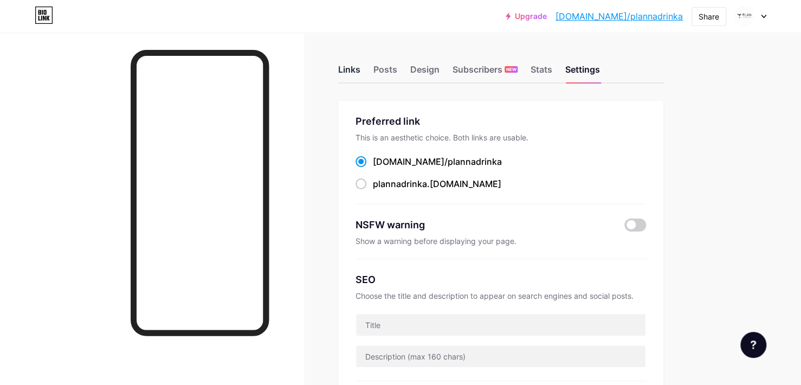
click at [345, 74] on div "Links" at bounding box center [349, 73] width 22 height 20
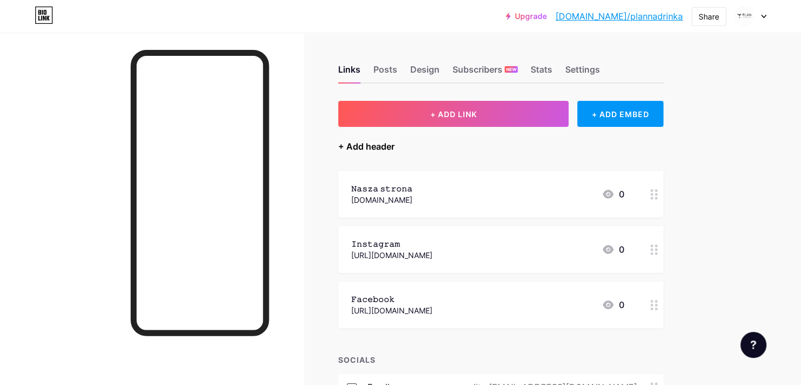
click at [369, 148] on div "+ Add header" at bounding box center [366, 146] width 56 height 13
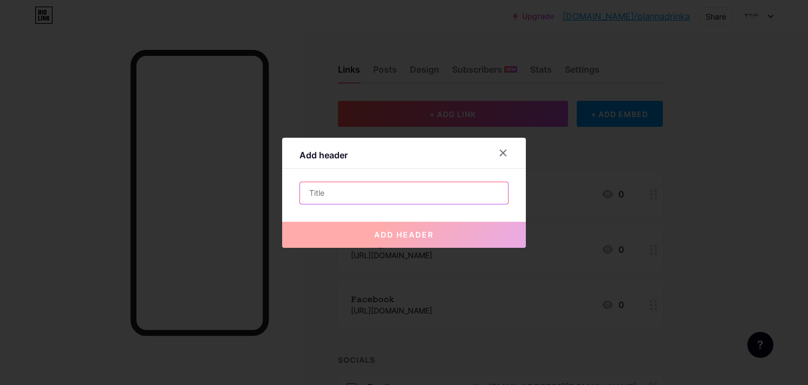
click at [390, 195] on input "text" at bounding box center [404, 193] width 208 height 22
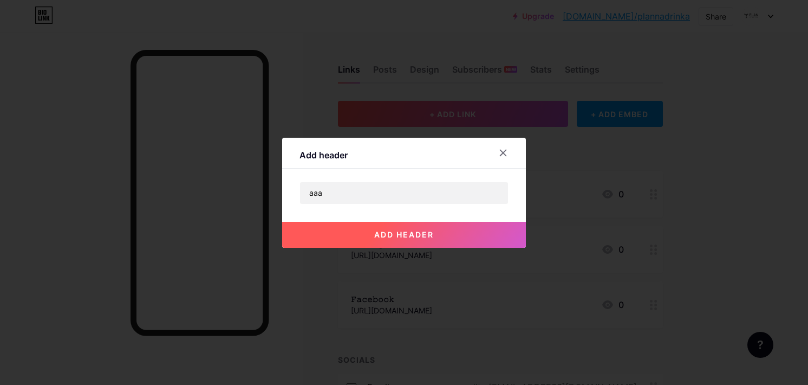
click at [390, 228] on button "add header" at bounding box center [404, 235] width 244 height 26
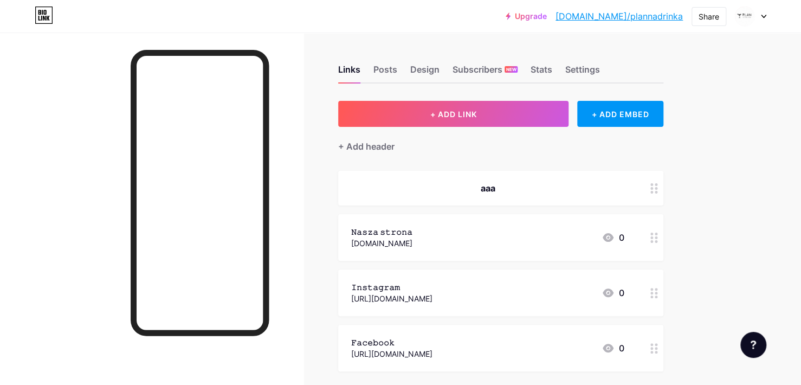
click at [441, 186] on div "aaa" at bounding box center [487, 187] width 273 height 13
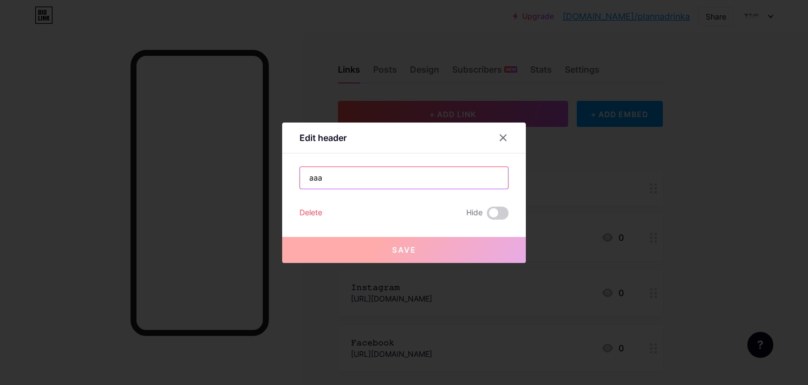
click at [441, 186] on input "aaa" at bounding box center [404, 178] width 208 height 22
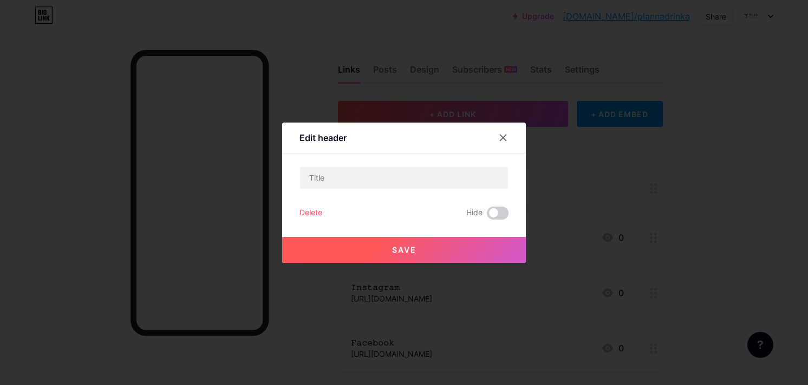
click at [304, 211] on div "Delete" at bounding box center [311, 212] width 23 height 13
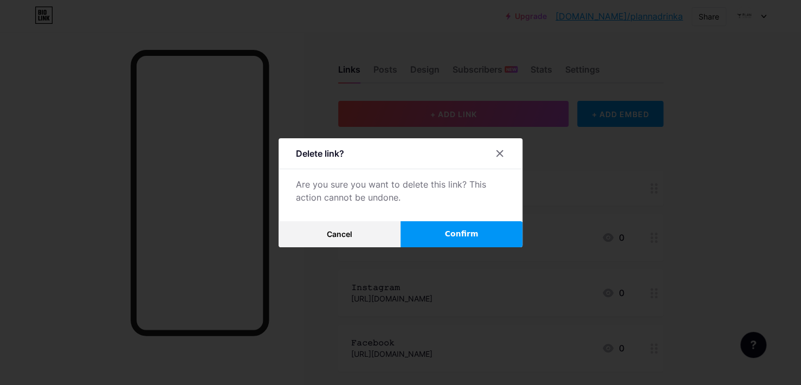
click at [469, 222] on button "Confirm" at bounding box center [461, 234] width 122 height 26
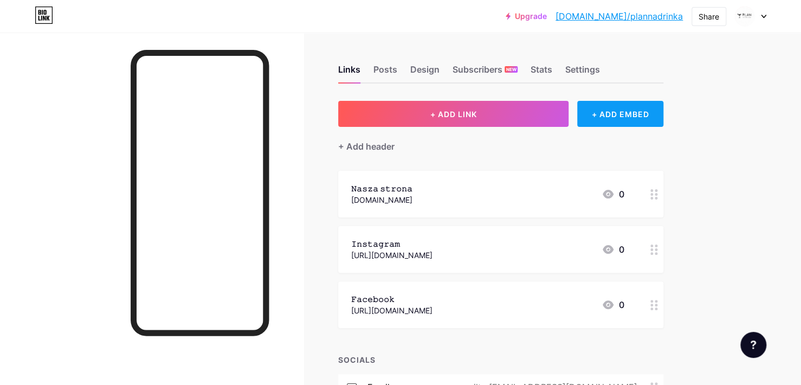
click at [623, 109] on div "+ ADD EMBED" at bounding box center [620, 114] width 86 height 26
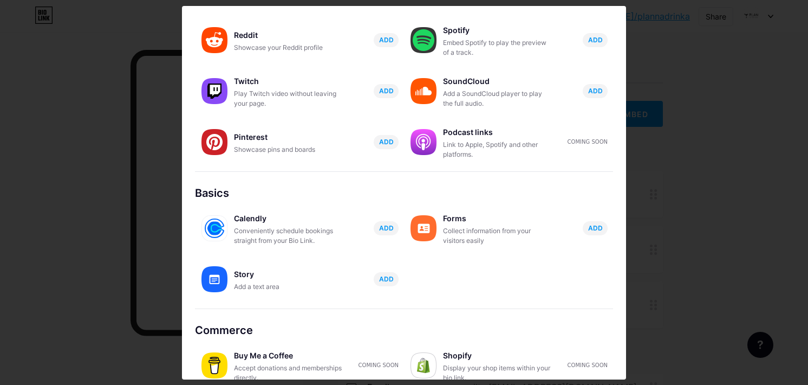
scroll to position [178, 0]
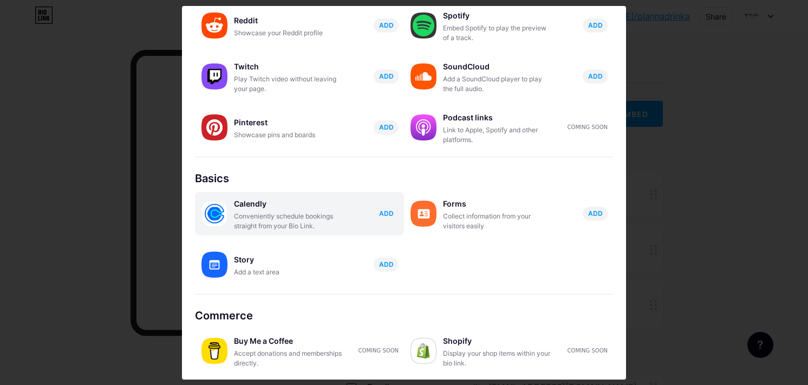
click at [316, 212] on div "Conveniently schedule bookings straight from your Bio Link." at bounding box center [288, 221] width 108 height 20
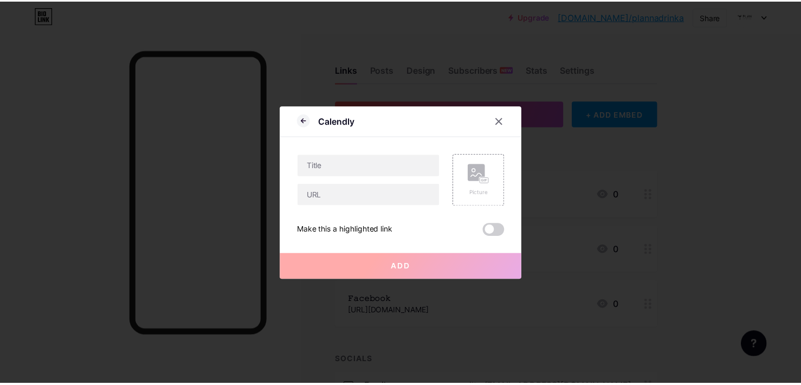
scroll to position [0, 0]
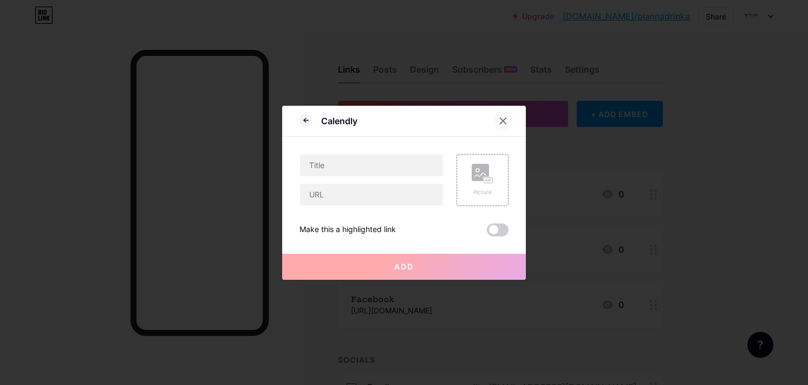
click at [501, 118] on icon at bounding box center [503, 120] width 9 height 9
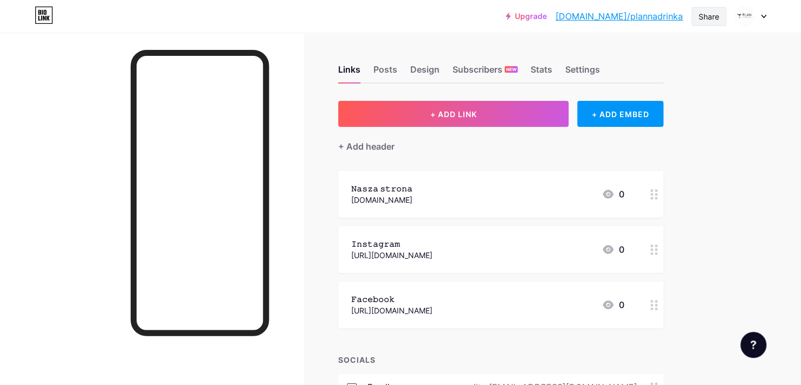
click at [703, 12] on div "Share" at bounding box center [708, 16] width 21 height 11
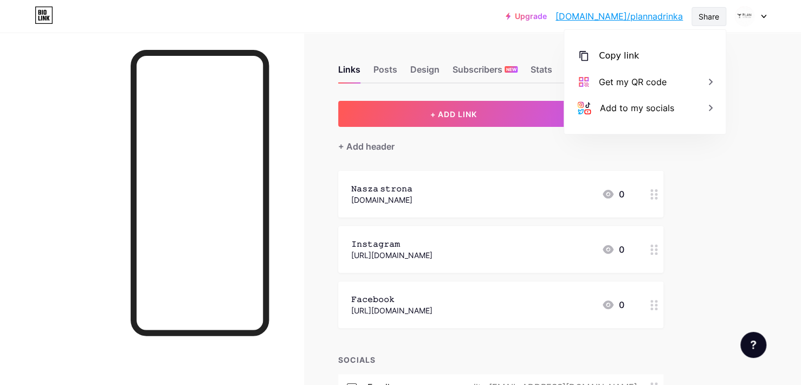
click at [703, 12] on div "Share" at bounding box center [708, 16] width 21 height 11
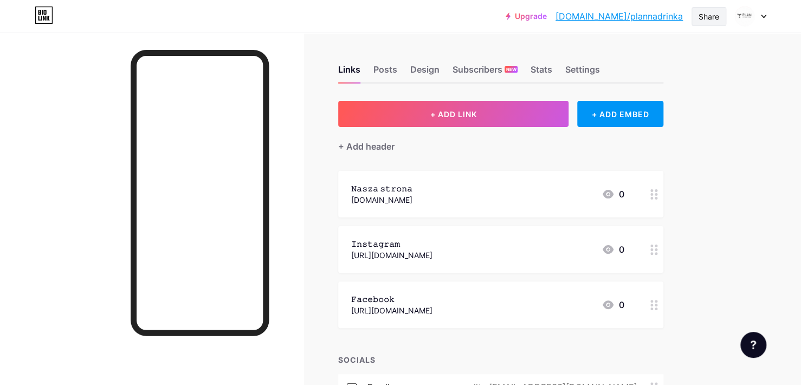
click at [703, 12] on div "Share" at bounding box center [708, 16] width 21 height 11
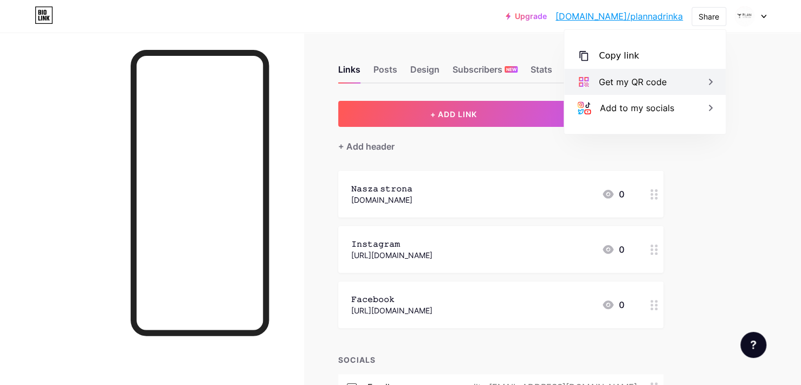
click at [677, 75] on div "Get my QR code" at bounding box center [644, 82] width 161 height 26
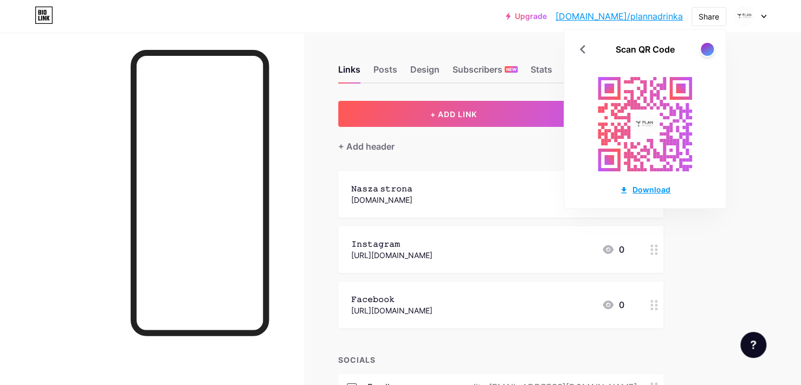
click at [646, 189] on div "Download" at bounding box center [644, 189] width 51 height 11
click at [709, 48] on div at bounding box center [707, 49] width 14 height 14
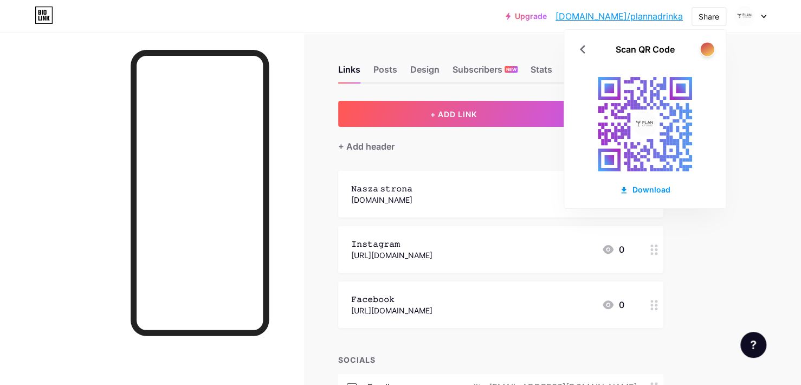
click at [709, 48] on div at bounding box center [707, 49] width 14 height 14
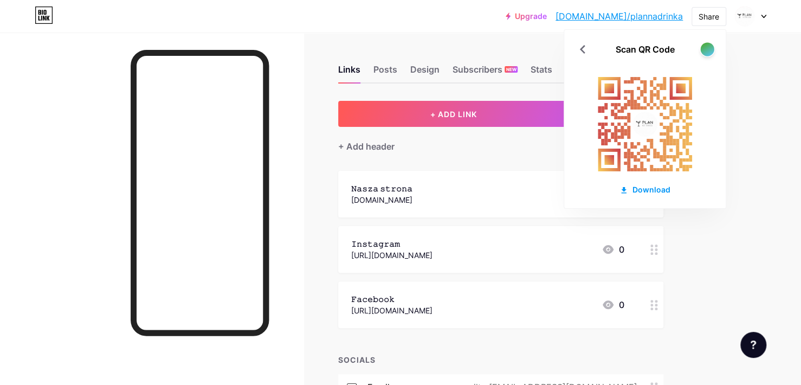
click at [709, 48] on div at bounding box center [707, 49] width 14 height 14
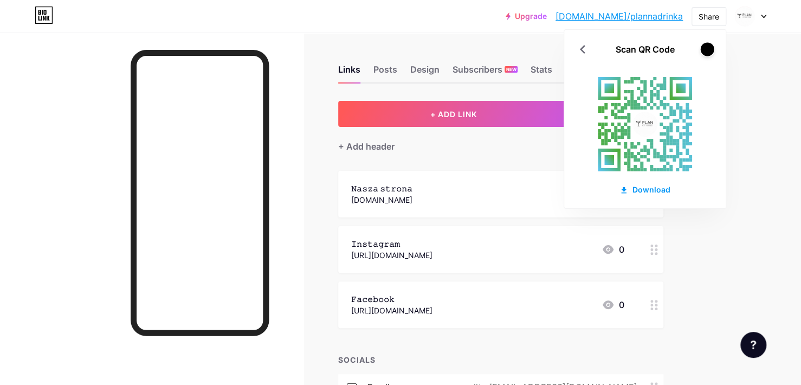
click at [709, 48] on div at bounding box center [707, 49] width 14 height 14
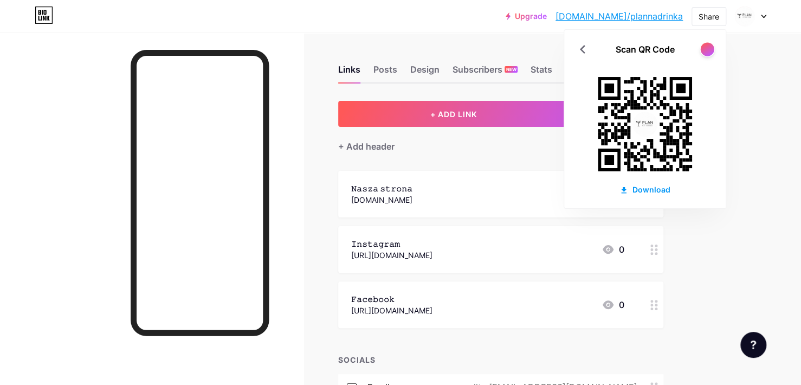
click at [709, 48] on div at bounding box center [707, 49] width 14 height 14
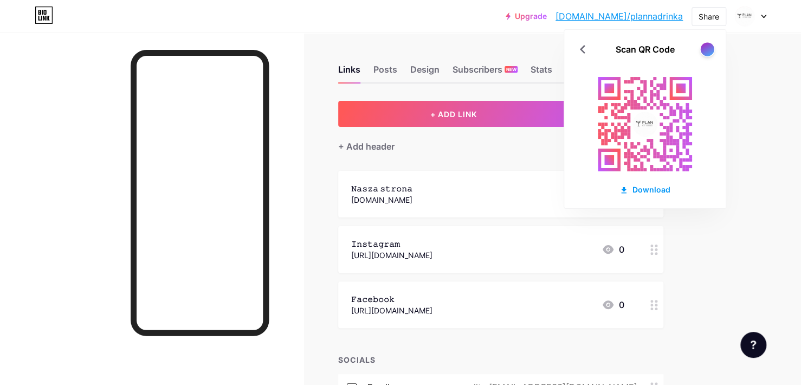
click at [709, 48] on div at bounding box center [707, 49] width 14 height 14
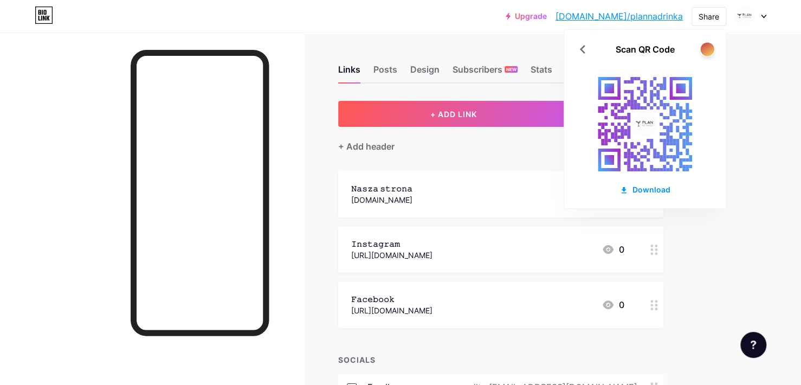
click at [709, 48] on div at bounding box center [707, 49] width 14 height 14
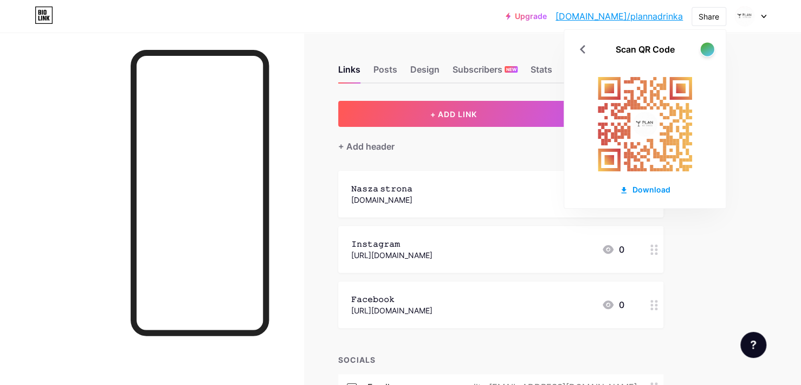
click at [709, 48] on div at bounding box center [707, 49] width 14 height 14
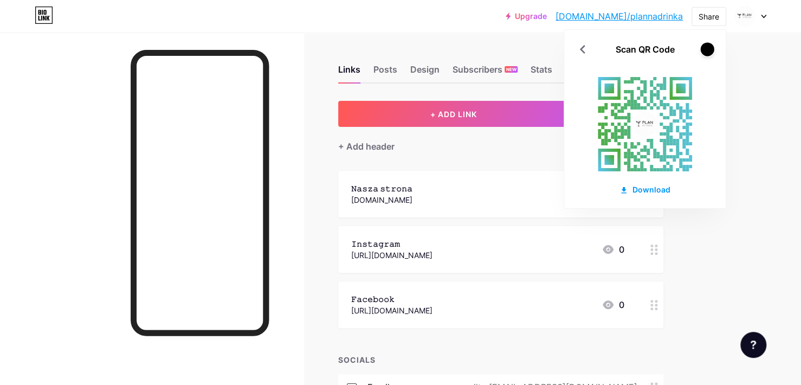
click at [709, 48] on div at bounding box center [707, 49] width 14 height 14
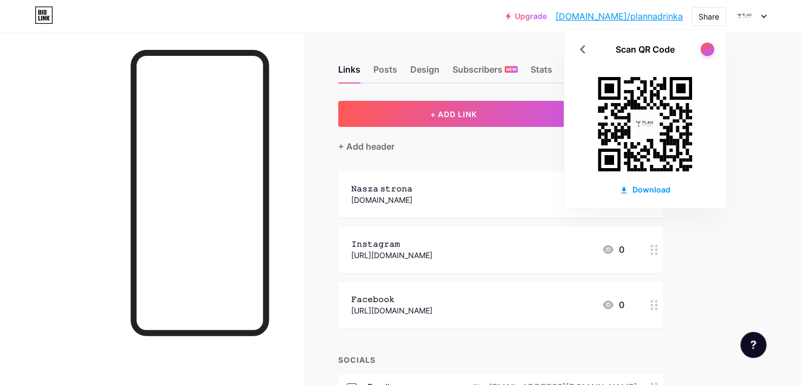
click at [709, 48] on div at bounding box center [707, 49] width 14 height 14
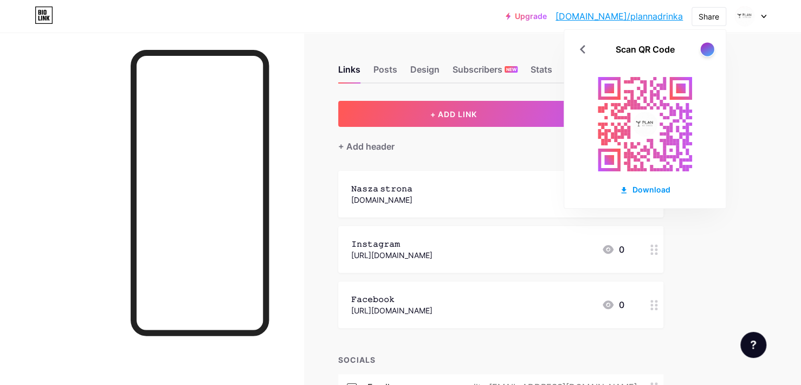
click at [709, 48] on div at bounding box center [707, 49] width 14 height 14
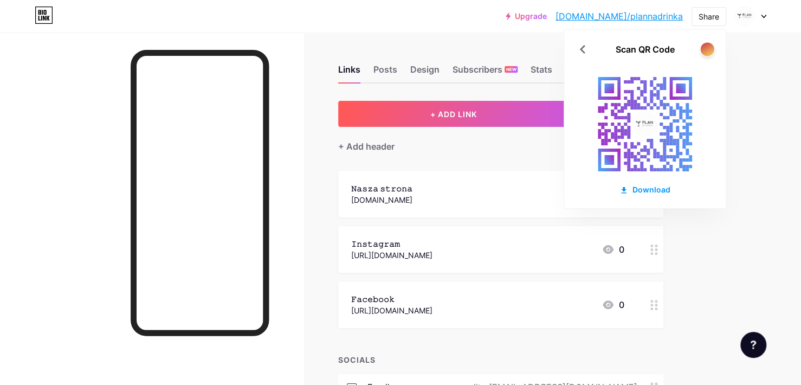
click at [709, 48] on div at bounding box center [707, 49] width 14 height 14
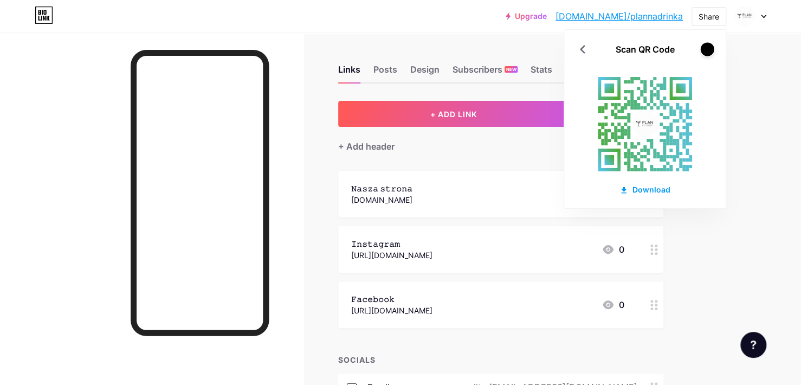
click at [709, 48] on div at bounding box center [707, 49] width 14 height 14
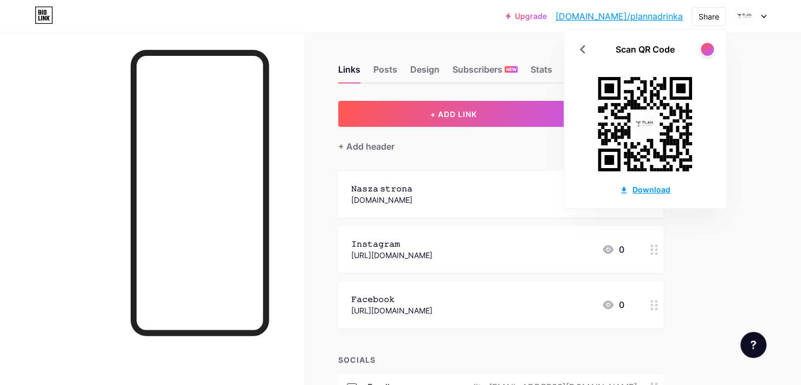
click at [662, 190] on div "Download" at bounding box center [644, 189] width 51 height 11
click at [444, 72] on div "Links Posts Design Subscribers NEW Stats Settings" at bounding box center [500, 65] width 325 height 38
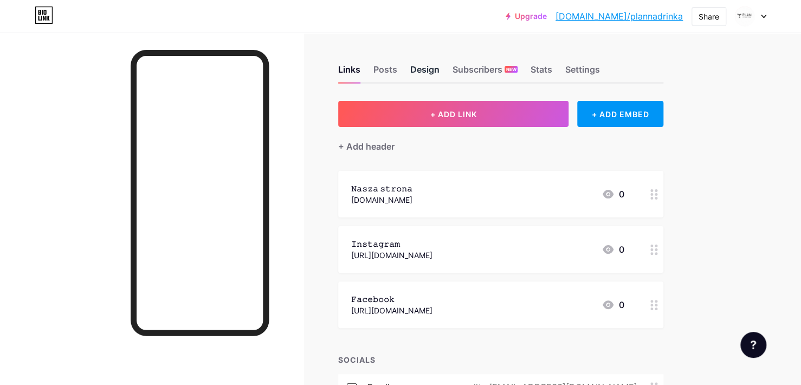
click at [436, 72] on div "Design" at bounding box center [424, 73] width 29 height 20
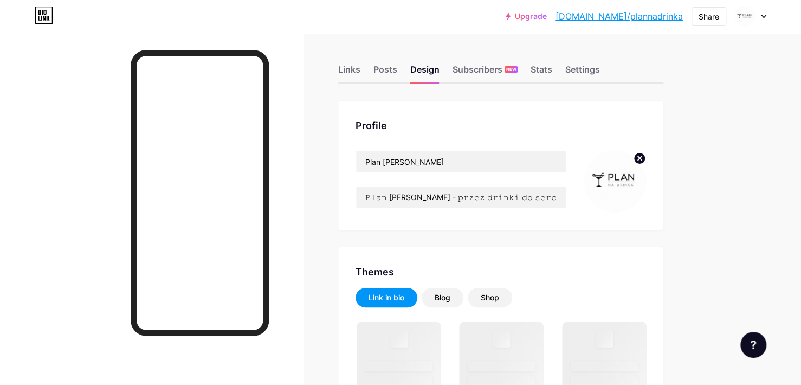
click at [613, 166] on img at bounding box center [614, 181] width 62 height 62
click at [613, 183] on img at bounding box center [614, 181] width 62 height 62
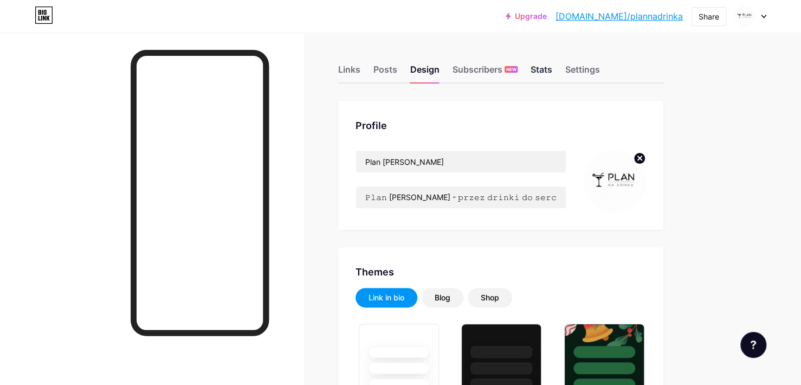
click at [534, 77] on div "Stats" at bounding box center [541, 73] width 22 height 20
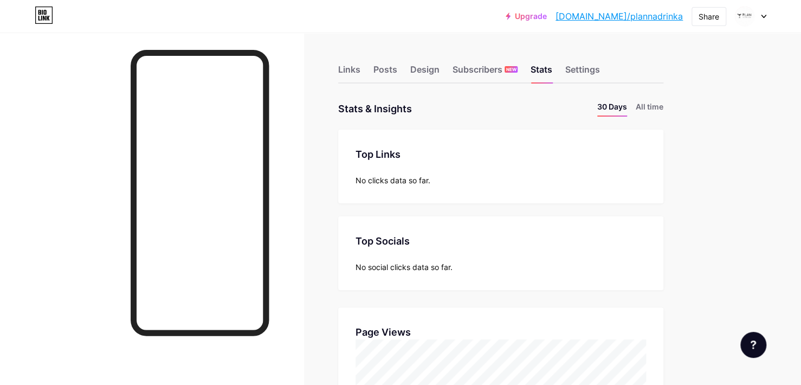
click at [765, 20] on div "Upgrade bio.link/planna... bio.link/plannadrinka Share Switch accounts Plan na …" at bounding box center [400, 17] width 801 height 20
click at [765, 18] on div at bounding box center [750, 17] width 31 height 20
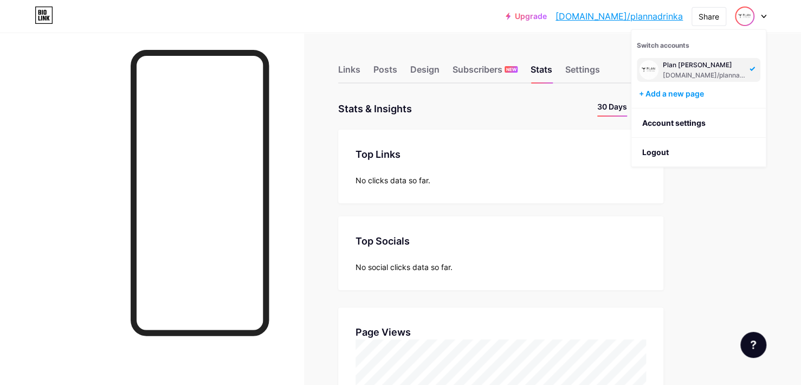
click at [556, 134] on div "Top Links Links No clicks data so far." at bounding box center [500, 166] width 325 height 74
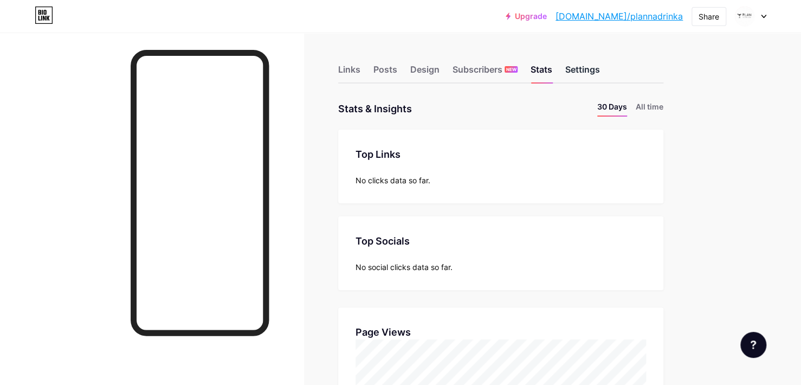
click at [570, 70] on div "Settings" at bounding box center [582, 73] width 35 height 20
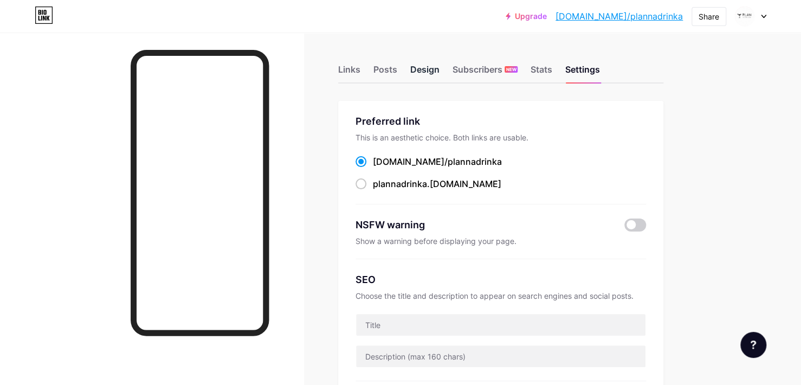
click at [425, 77] on div "Design" at bounding box center [424, 73] width 29 height 20
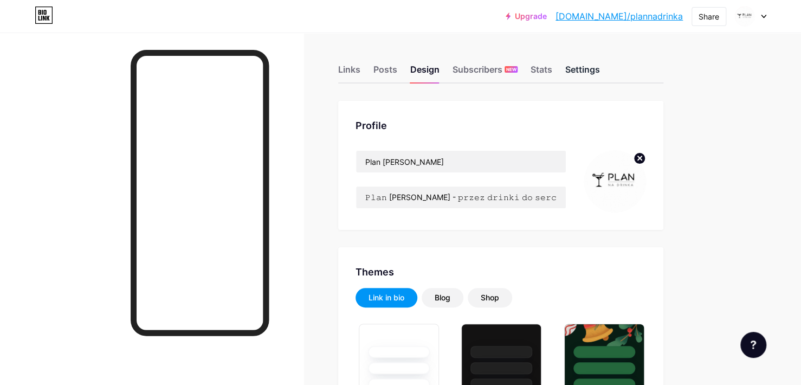
click at [581, 69] on div "Settings" at bounding box center [582, 73] width 35 height 20
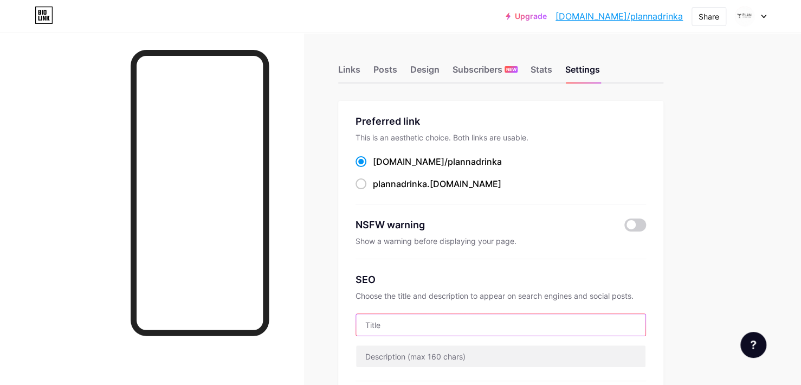
click at [522, 331] on input "text" at bounding box center [500, 325] width 289 height 22
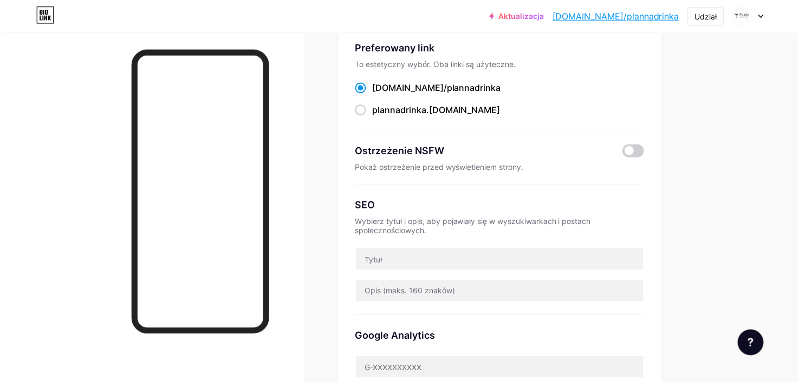
scroll to position [74, 0]
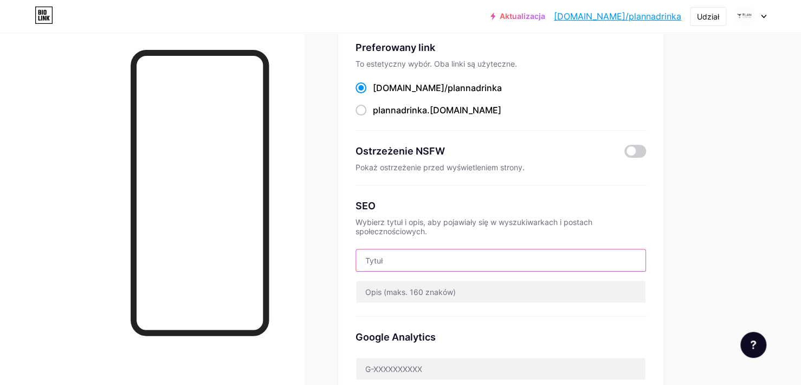
click at [486, 261] on input "text" at bounding box center [500, 260] width 289 height 22
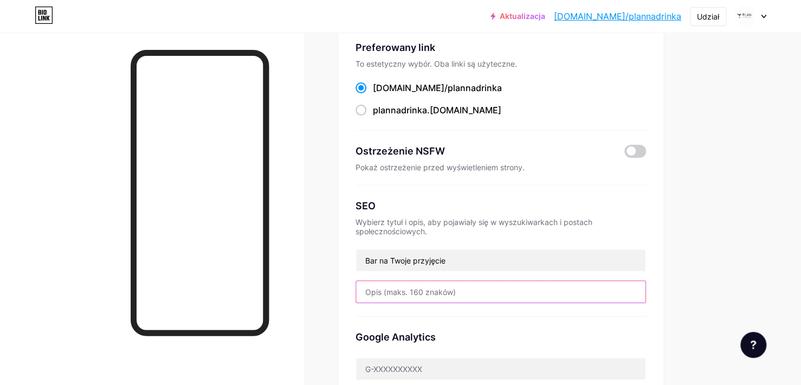
click at [475, 295] on input "text" at bounding box center [500, 292] width 289 height 22
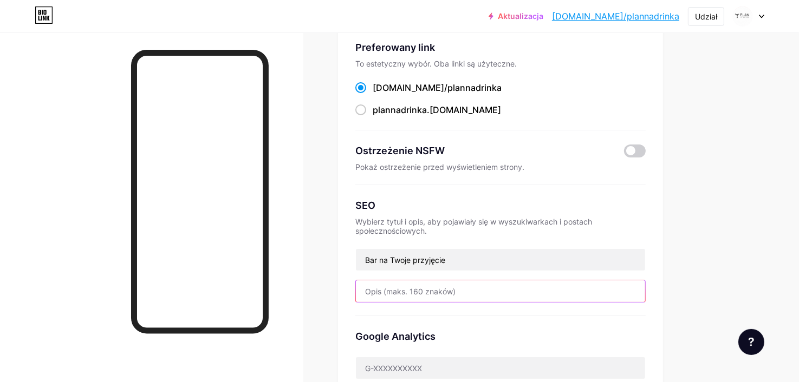
paste input "barman na wesele, bar na imprezę firmową, bar na imprezę okolicznościową, atrak…"
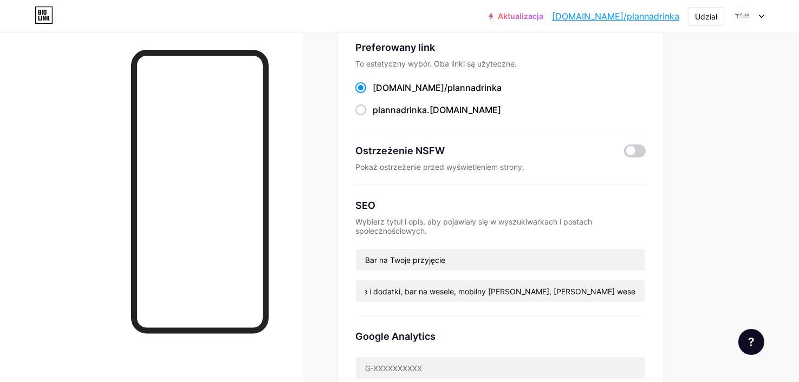
scroll to position [0, 0]
click at [454, 346] on div "Google Analytics" at bounding box center [500, 354] width 290 height 77
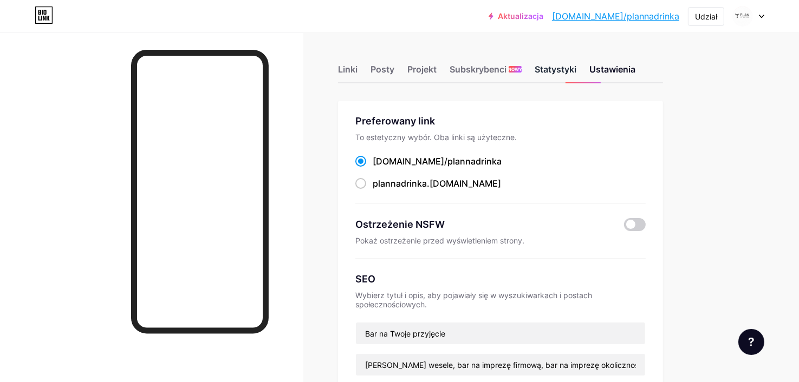
click at [570, 66] on div "Statystyki" at bounding box center [556, 73] width 42 height 20
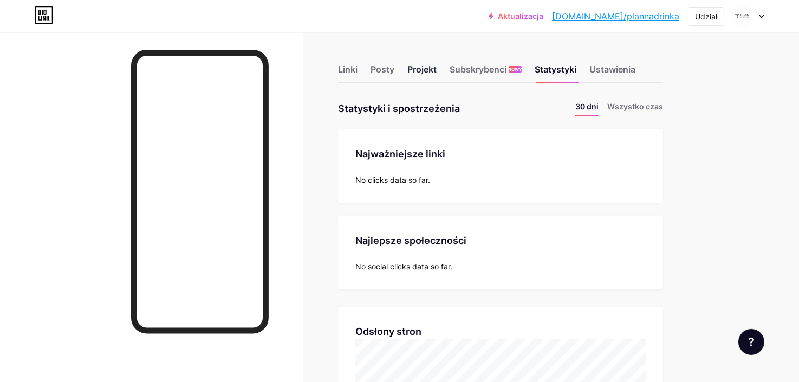
click at [431, 74] on div "Projekt" at bounding box center [421, 73] width 29 height 20
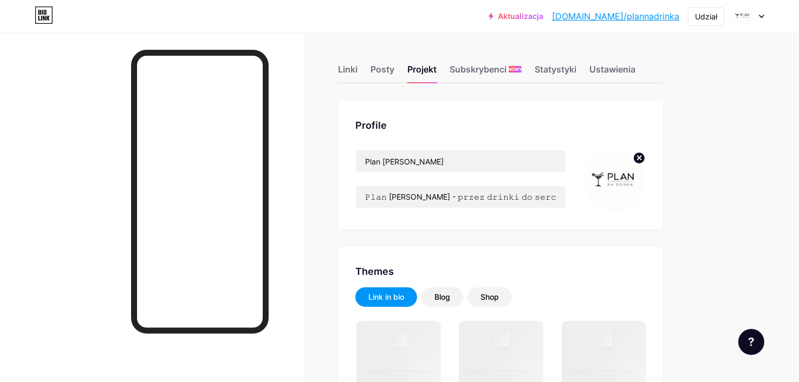
click at [613, 180] on img at bounding box center [614, 181] width 62 height 62
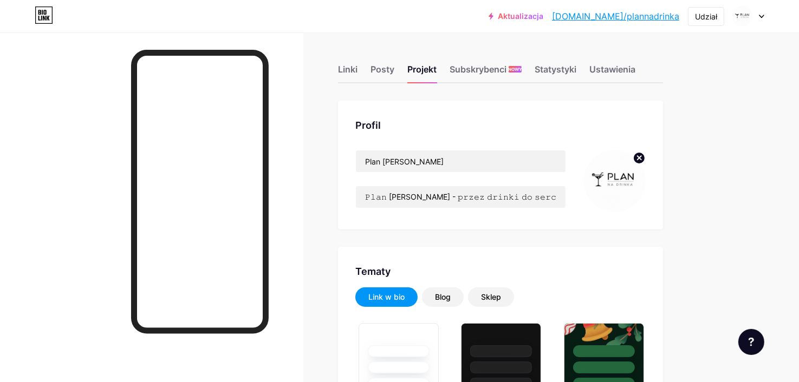
click at [641, 160] on circle at bounding box center [639, 158] width 12 height 12
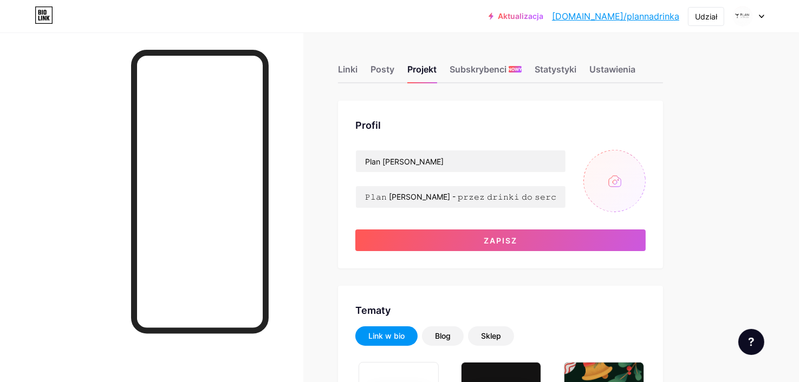
click at [612, 184] on input "file" at bounding box center [614, 181] width 62 height 62
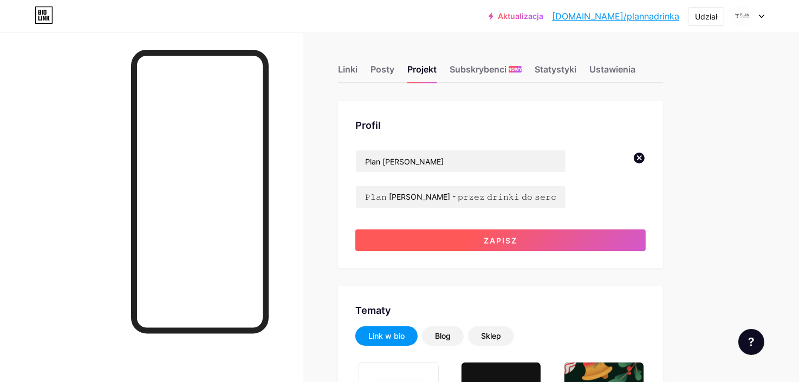
click at [564, 231] on button "Zapisz" at bounding box center [500, 241] width 290 height 22
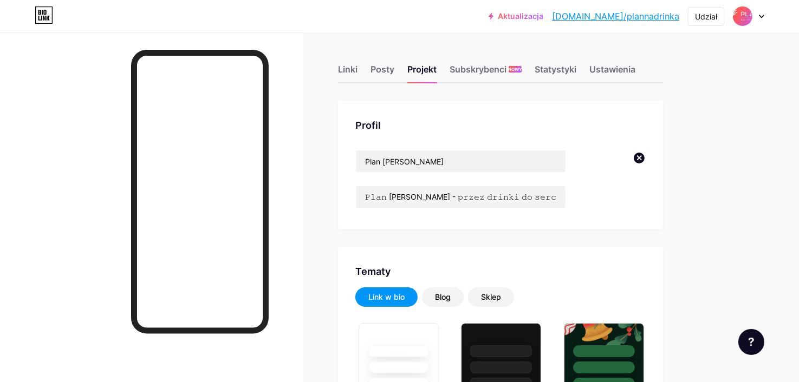
click at [640, 161] on circle at bounding box center [639, 158] width 12 height 12
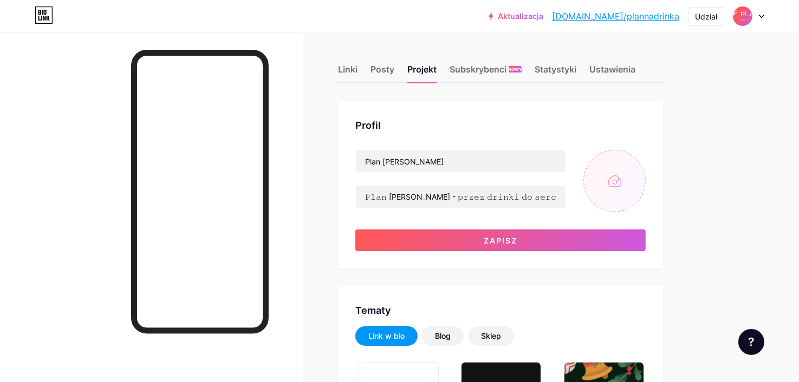
click at [629, 184] on input "file" at bounding box center [614, 181] width 62 height 62
click at [619, 178] on input "file" at bounding box center [614, 181] width 62 height 62
click at [635, 160] on circle at bounding box center [639, 158] width 12 height 12
click at [620, 174] on input "file" at bounding box center [614, 181] width 62 height 62
click at [764, 21] on div "Aktualizacja bio.link/planna... bio.link/plannadrinka Udział Przełącz konta Pla…" at bounding box center [399, 17] width 799 height 20
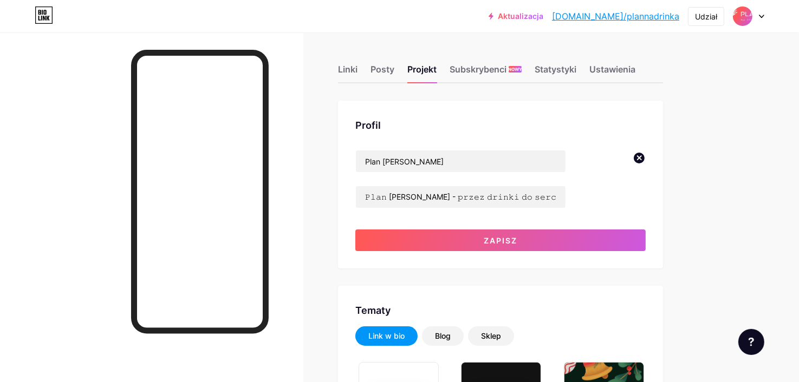
click at [758, 9] on div at bounding box center [748, 17] width 31 height 20
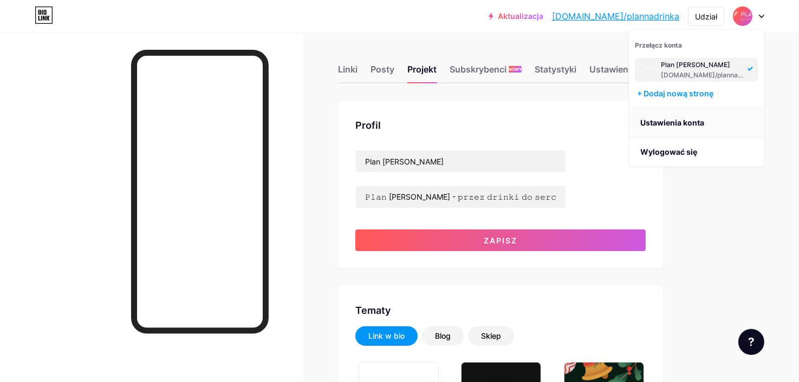
click at [710, 126] on link "Ustawienia konta" at bounding box center [696, 122] width 134 height 29
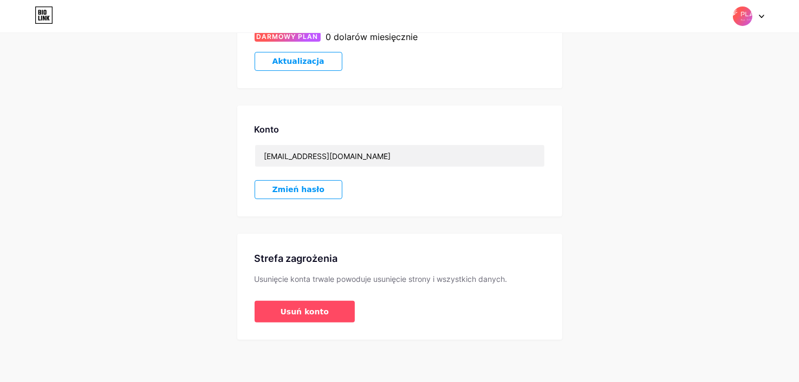
scroll to position [220, 0]
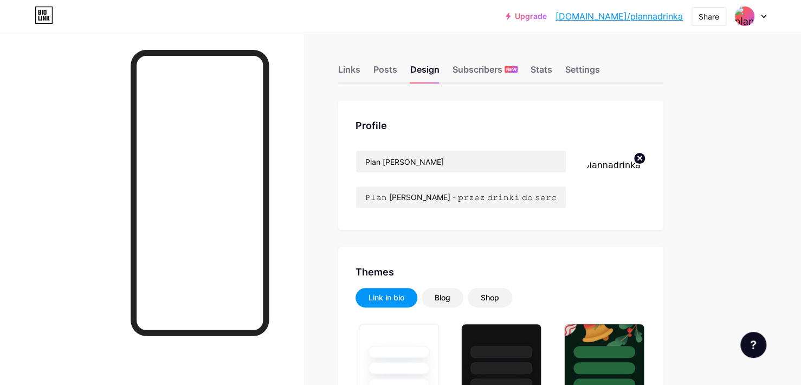
type input "#8c623b"
type input "#ffffff"
click at [353, 68] on div "Links" at bounding box center [349, 73] width 22 height 20
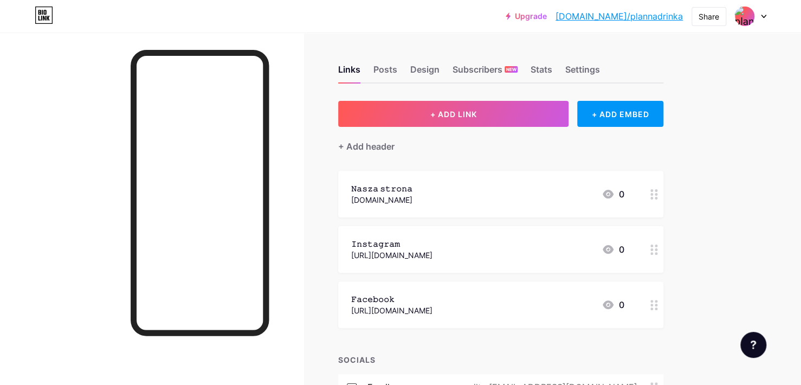
click at [406, 63] on div "Links Posts Design Subscribers NEW Stats Settings" at bounding box center [500, 65] width 325 height 38
click at [417, 70] on div "Design" at bounding box center [424, 73] width 29 height 20
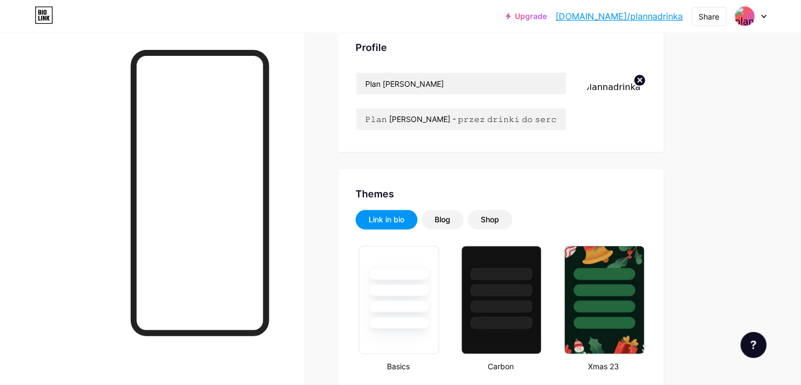
type input "#8c623b"
type input "#ffffff"
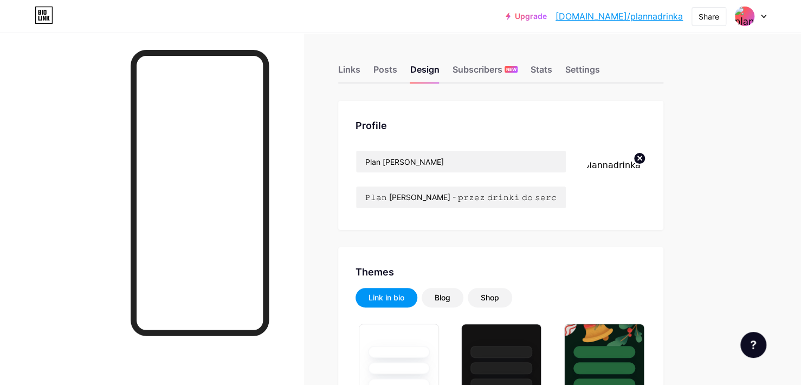
click at [633, 160] on circle at bounding box center [639, 158] width 12 height 12
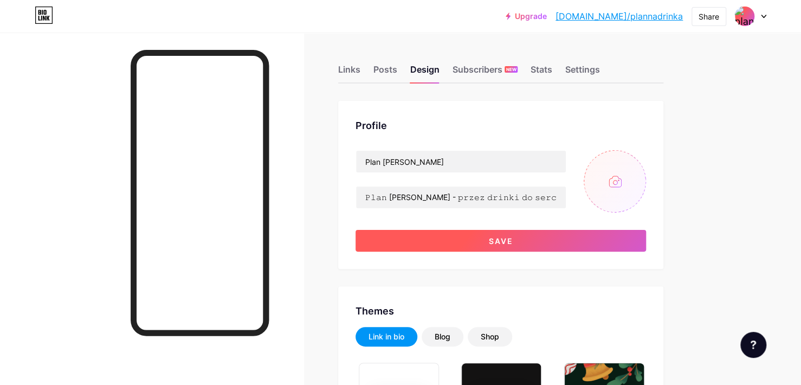
click at [584, 242] on button "Save" at bounding box center [500, 241] width 290 height 22
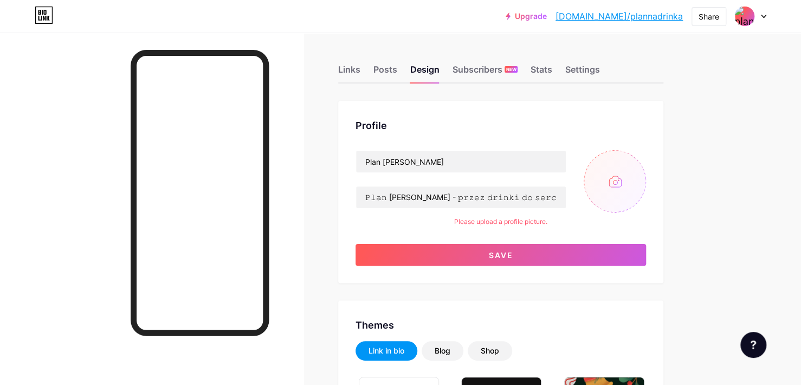
click at [372, 66] on div "Links Posts Design Subscribers NEW Stats Settings" at bounding box center [500, 65] width 325 height 38
click at [375, 66] on div "Posts" at bounding box center [385, 73] width 24 height 20
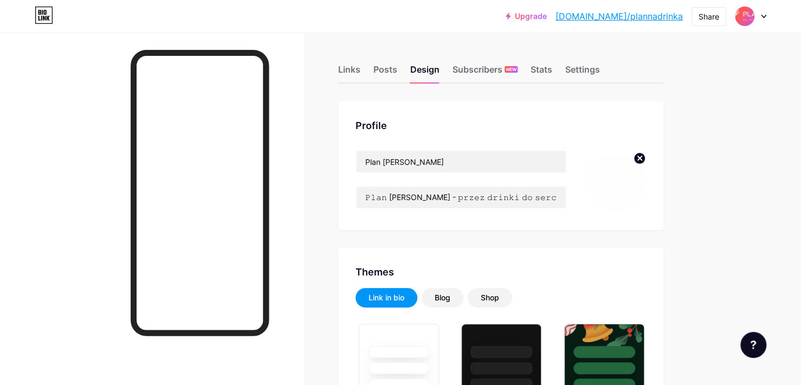
type input "#8c623b"
type input "#ffffff"
type input "#8c623b"
type input "#ffffff"
click at [70, 78] on div at bounding box center [151, 225] width 303 height 385
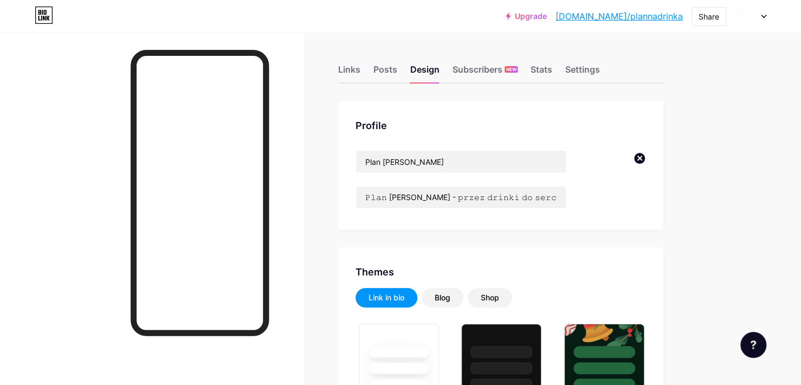
type input "#8c623b"
type input "#ffffff"
type input "#8c623b"
type input "#ffffff"
type input "#8c623b"
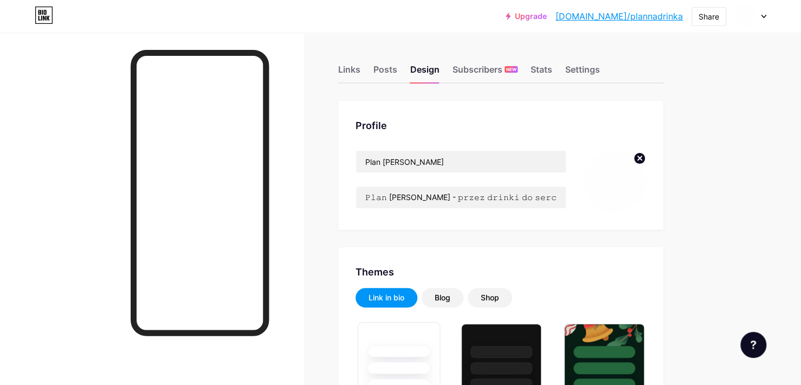
type input "#ffffff"
click at [632, 158] on img at bounding box center [614, 181] width 62 height 62
click at [642, 158] on circle at bounding box center [639, 158] width 12 height 12
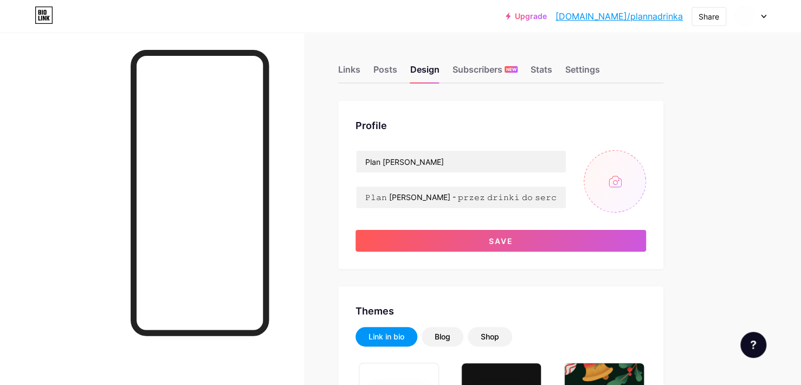
click at [629, 166] on input "file" at bounding box center [614, 181] width 62 height 62
type input "C:\fakepath\white_logo_transparent_background.png"
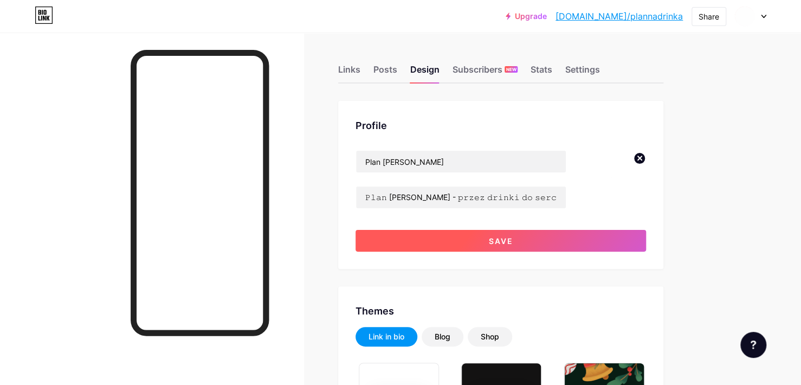
click at [491, 238] on span "Save" at bounding box center [501, 240] width 24 height 9
type input "#ffffff"
